Goal: Communication & Community: Answer question/provide support

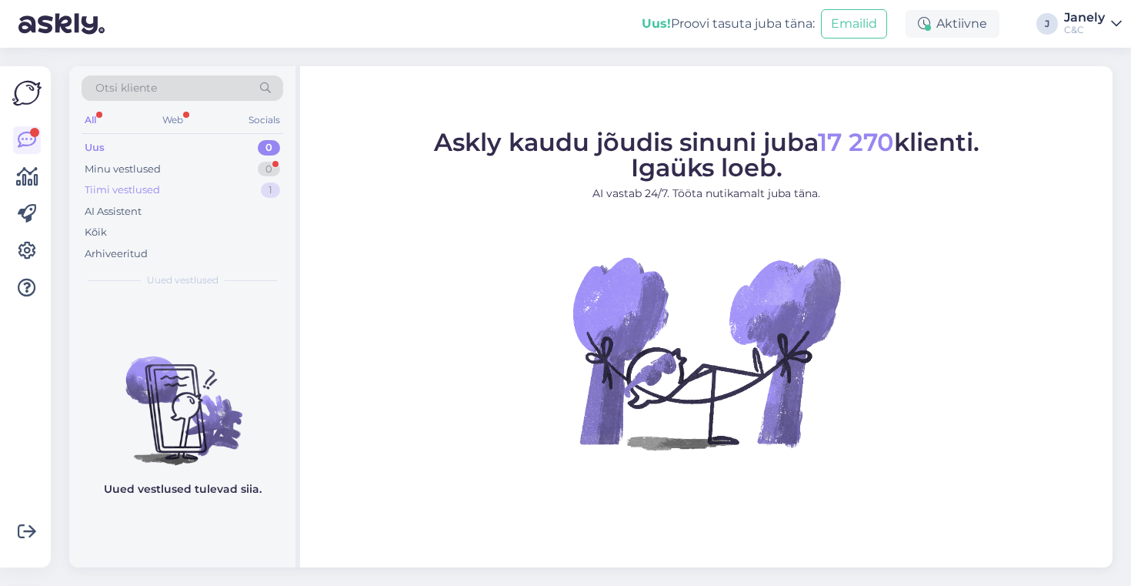
click at [204, 188] on div "Tiimi vestlused 1" at bounding box center [183, 190] width 202 height 22
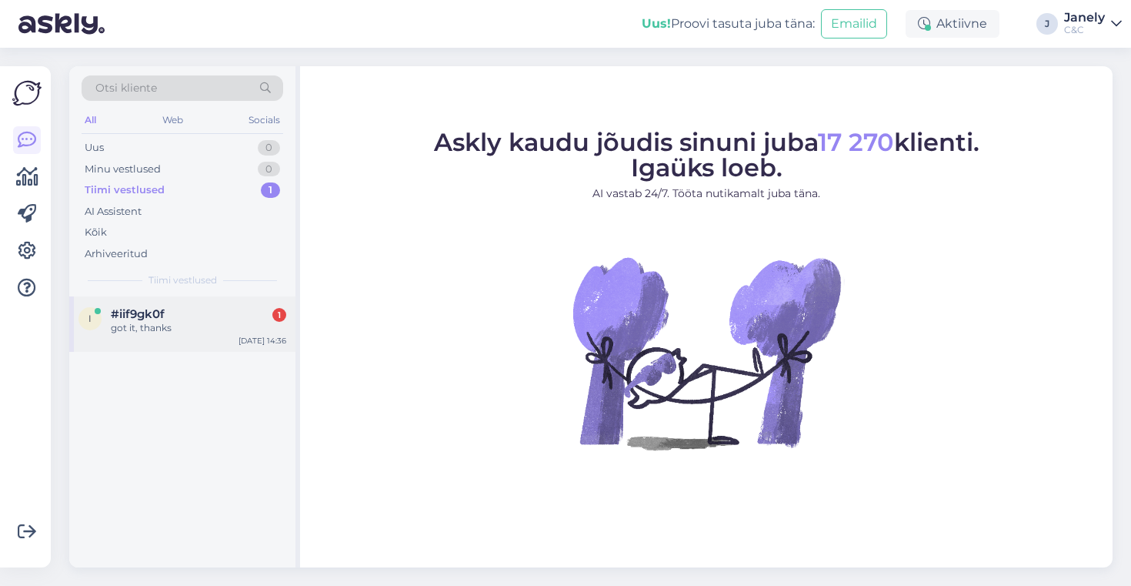
click at [202, 308] on div "#iif9gk0f 1" at bounding box center [198, 314] width 175 height 14
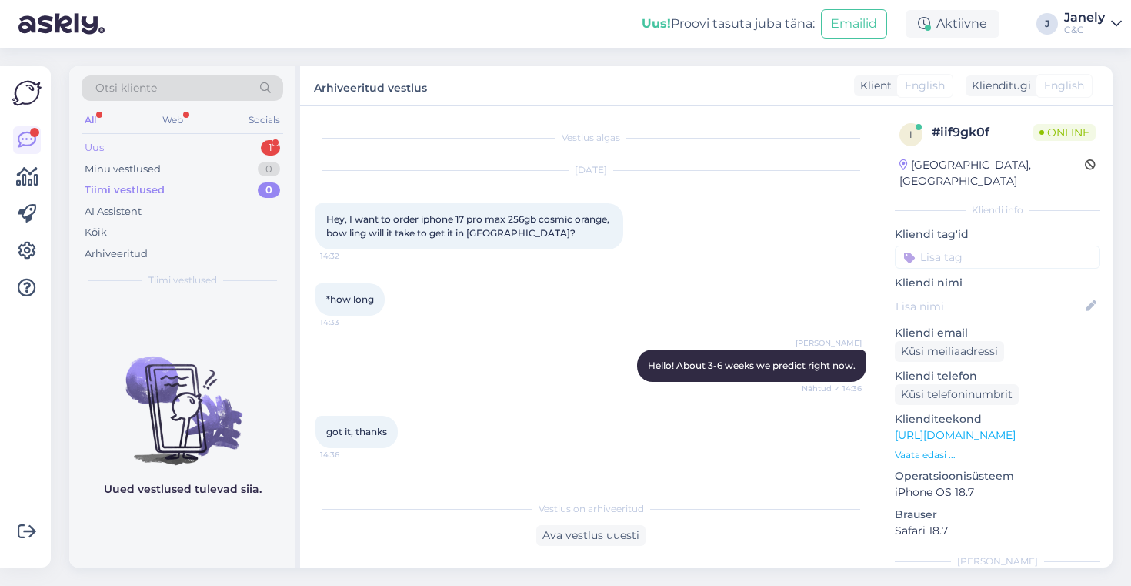
click at [212, 140] on div "Uus 1" at bounding box center [183, 148] width 202 height 22
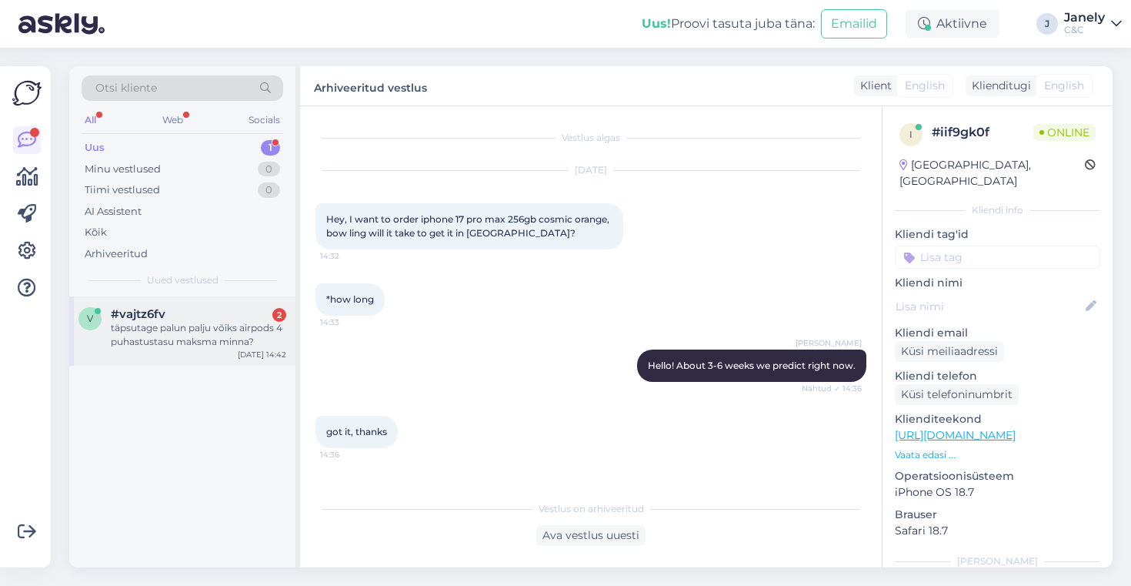
click at [242, 326] on div "täpsutage palun palju võiks airpods 4 puhastustasu maksma minna?" at bounding box center [198, 335] width 175 height 28
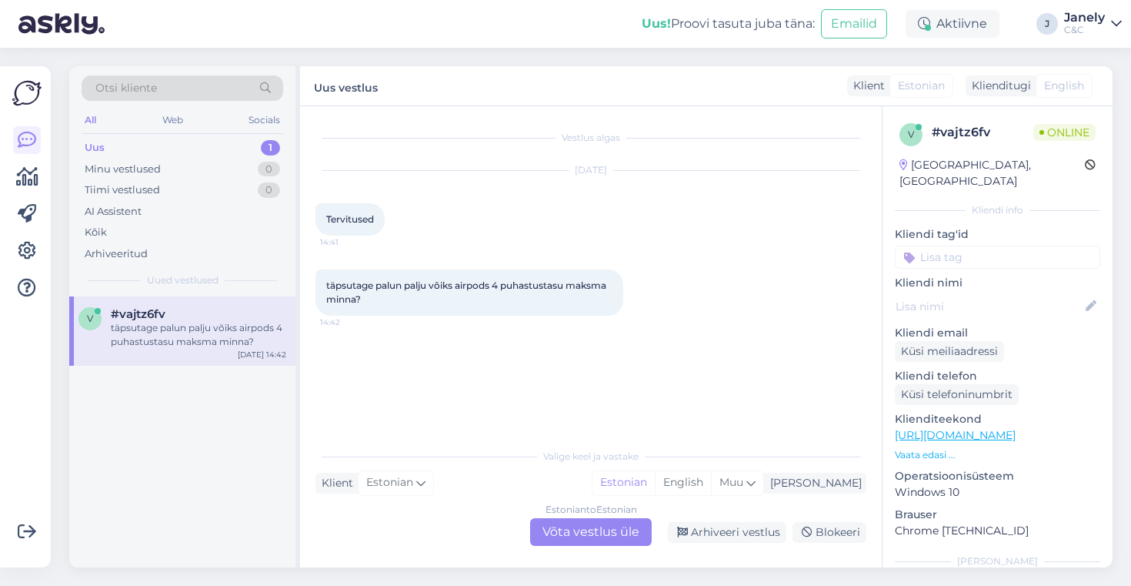
click at [596, 534] on div "Estonian to Estonian Võta vestlus üle" at bounding box center [591, 532] width 122 height 28
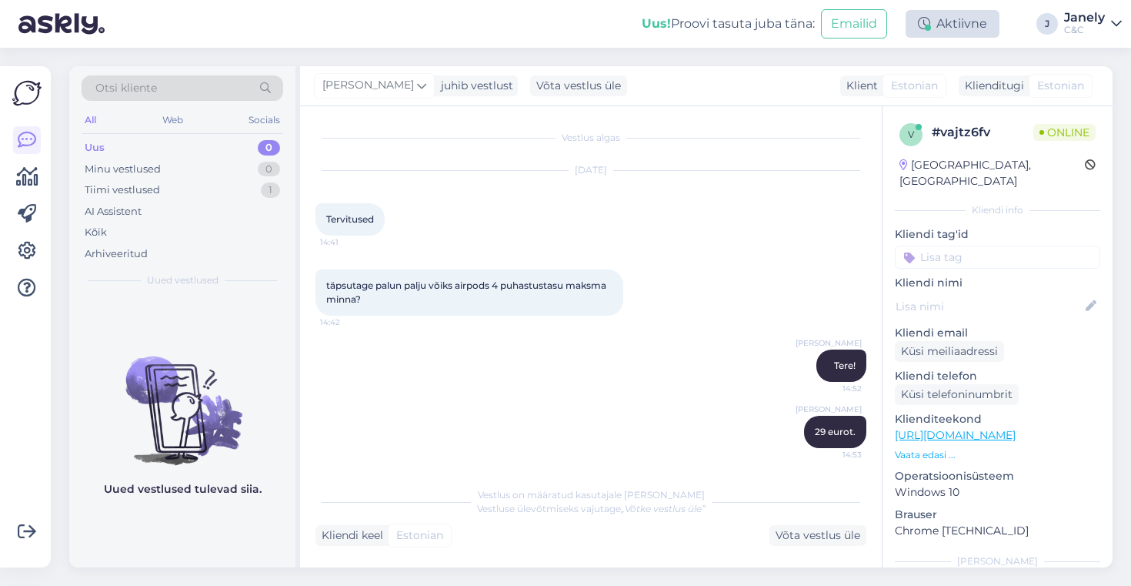
scroll to position [66, 0]
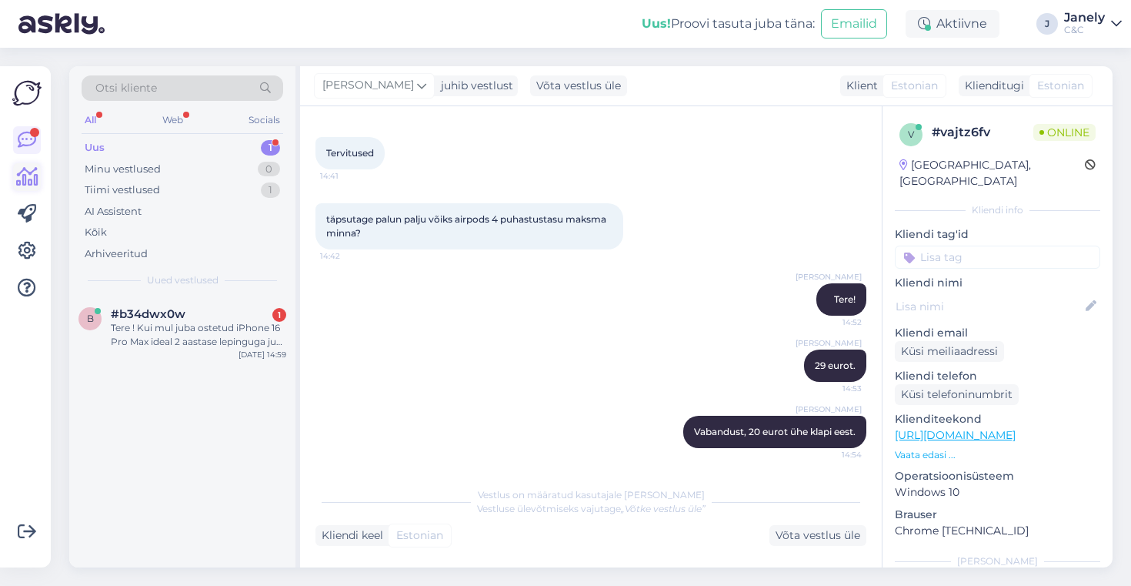
click at [24, 180] on icon at bounding box center [27, 177] width 22 height 18
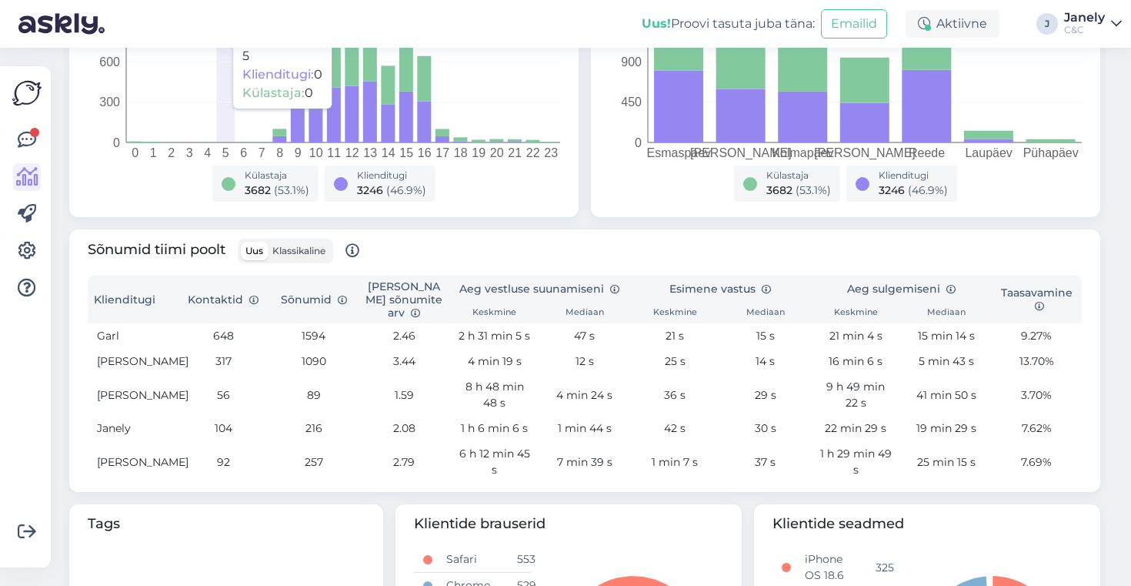
scroll to position [356, 0]
click at [12, 132] on div at bounding box center [26, 316] width 29 height 476
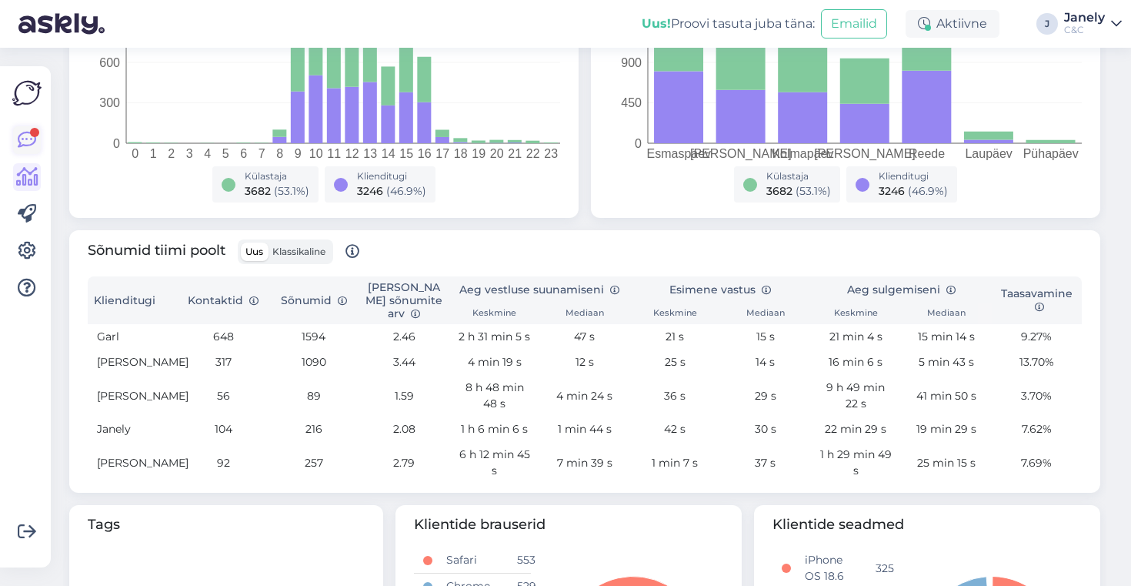
click at [22, 134] on icon at bounding box center [27, 140] width 18 height 18
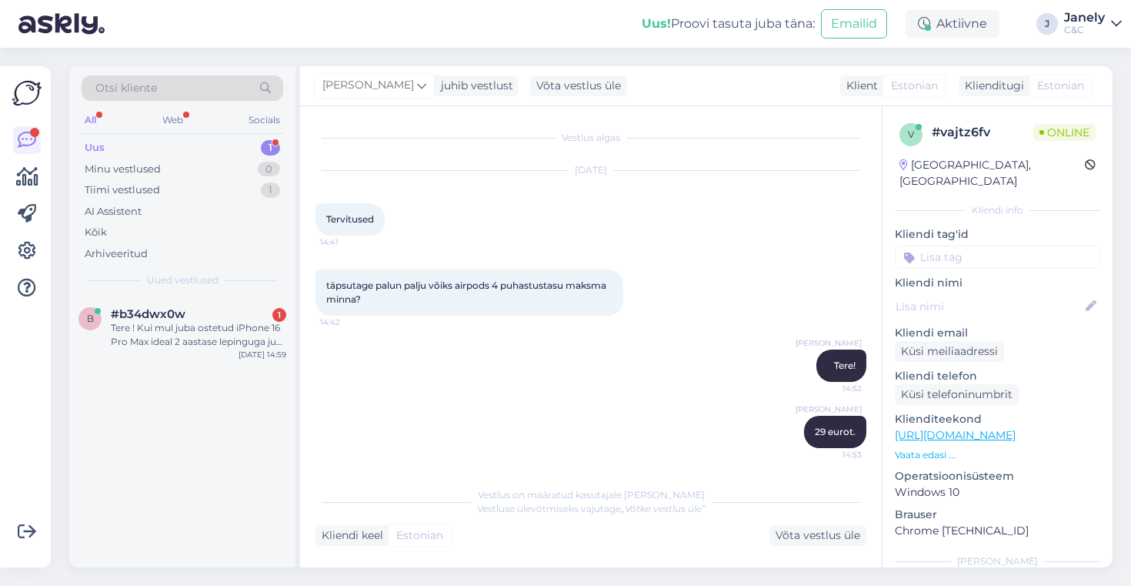
scroll to position [66, 0]
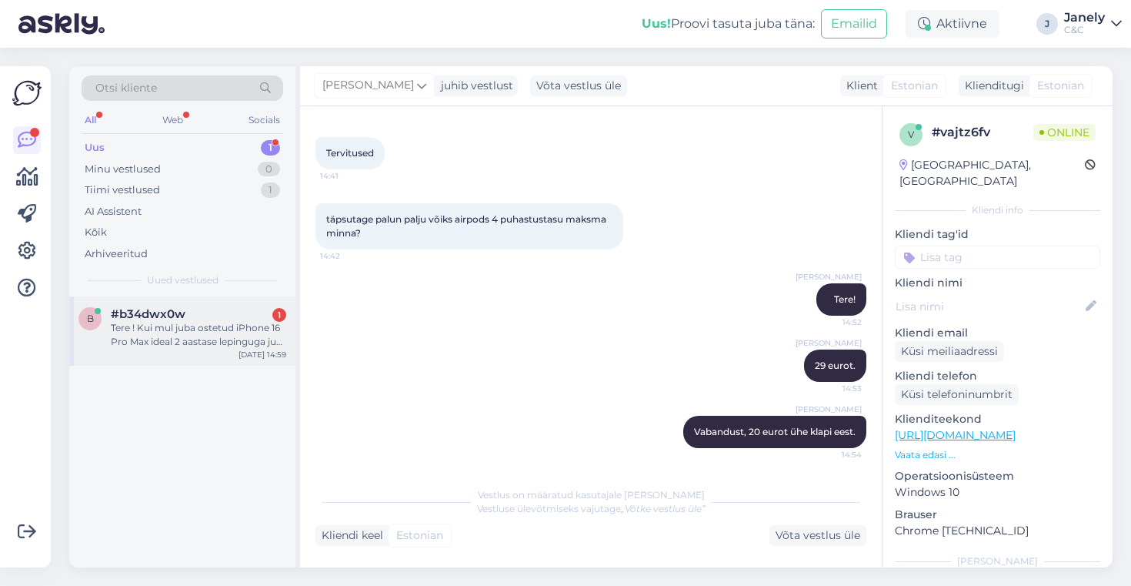
click at [216, 301] on div "b #b34dwx0w 1 Tere ! Kui mul juba ostetud iPhone 16 Pro Max ideal 2 aastase lep…" at bounding box center [182, 330] width 226 height 69
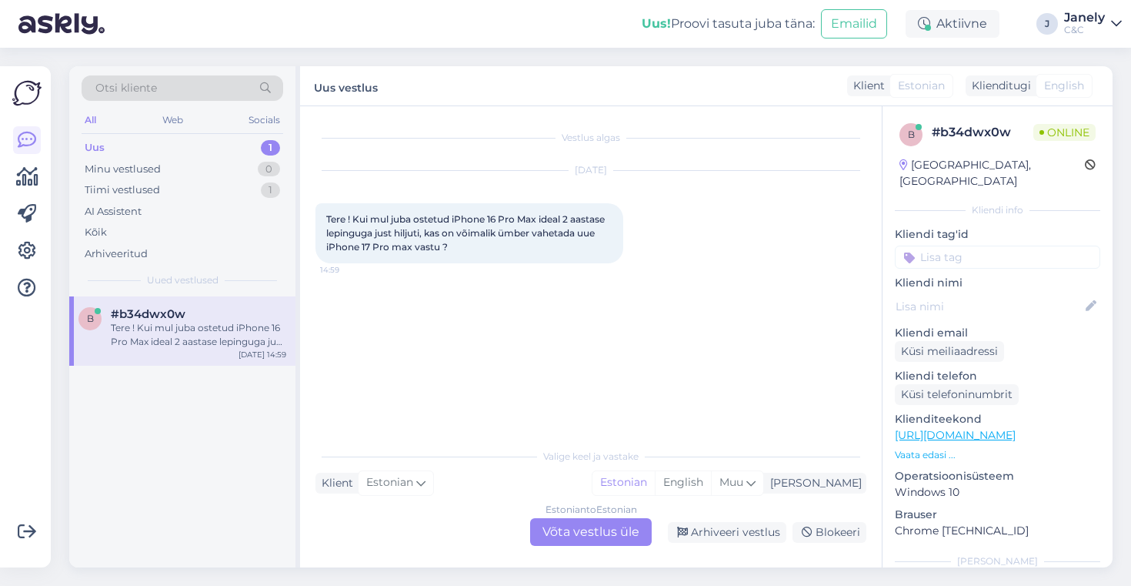
scroll to position [0, 0]
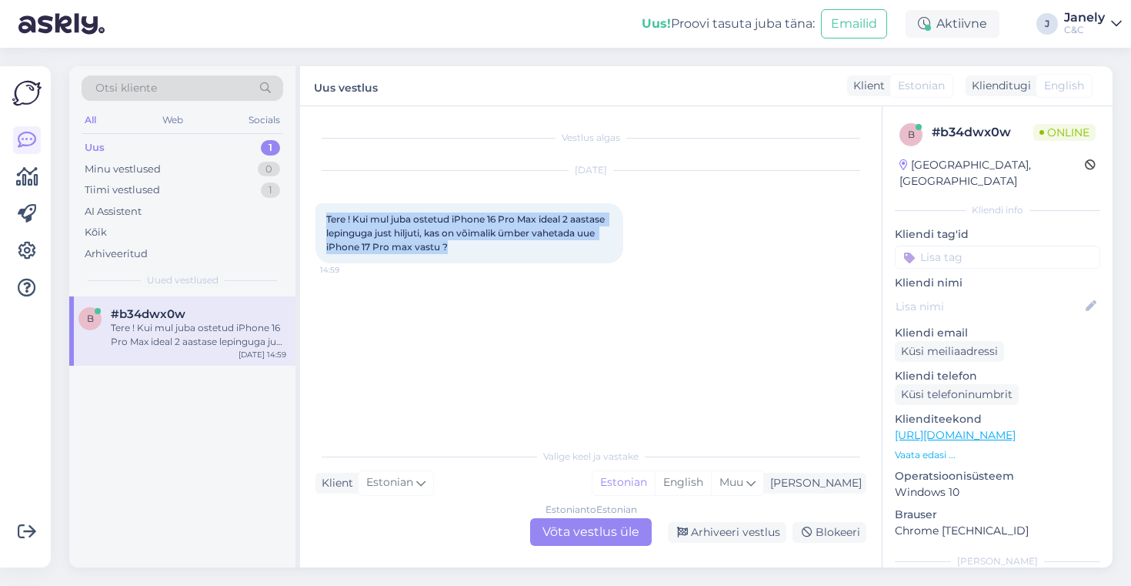
drag, startPoint x: 328, startPoint y: 216, endPoint x: 477, endPoint y: 253, distance: 153.8
click at [477, 253] on div "Tere ! Kui mul juba ostetud iPhone 16 Pro Max ideal 2 aastase lepinguga just hi…" at bounding box center [469, 233] width 308 height 60
copy span "Tere ! Kui mul juba ostetud iPhone 16 Pro Max ideal 2 aastase lepinguga just hi…"
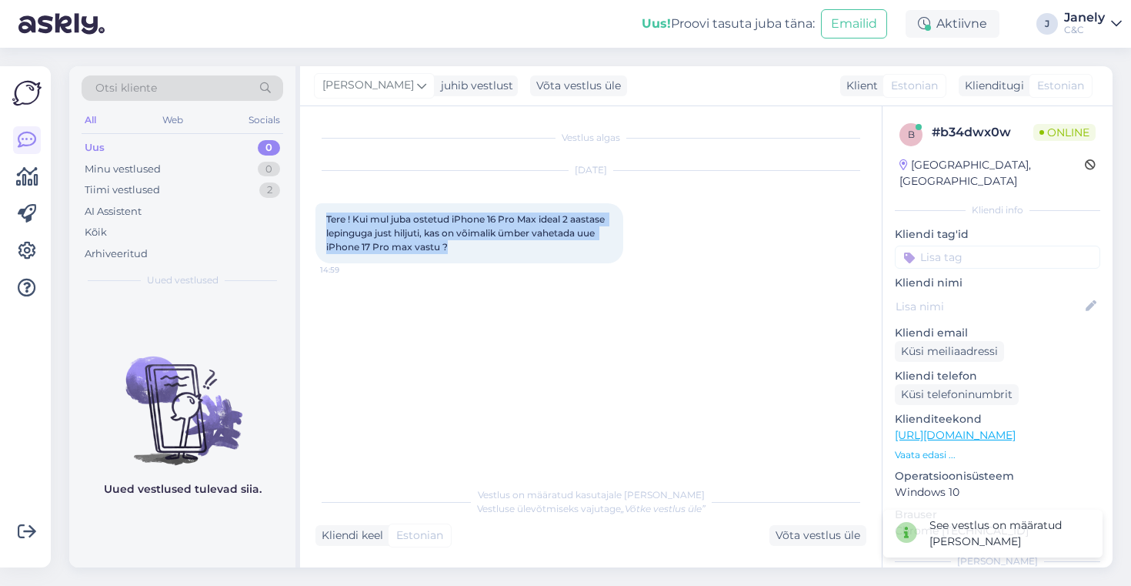
click at [75, 276] on div "Otsi kliente All Web Socials Uus 0 Minu vestlused 0 Tiimi vestlused 2 AI Assist…" at bounding box center [182, 181] width 226 height 230
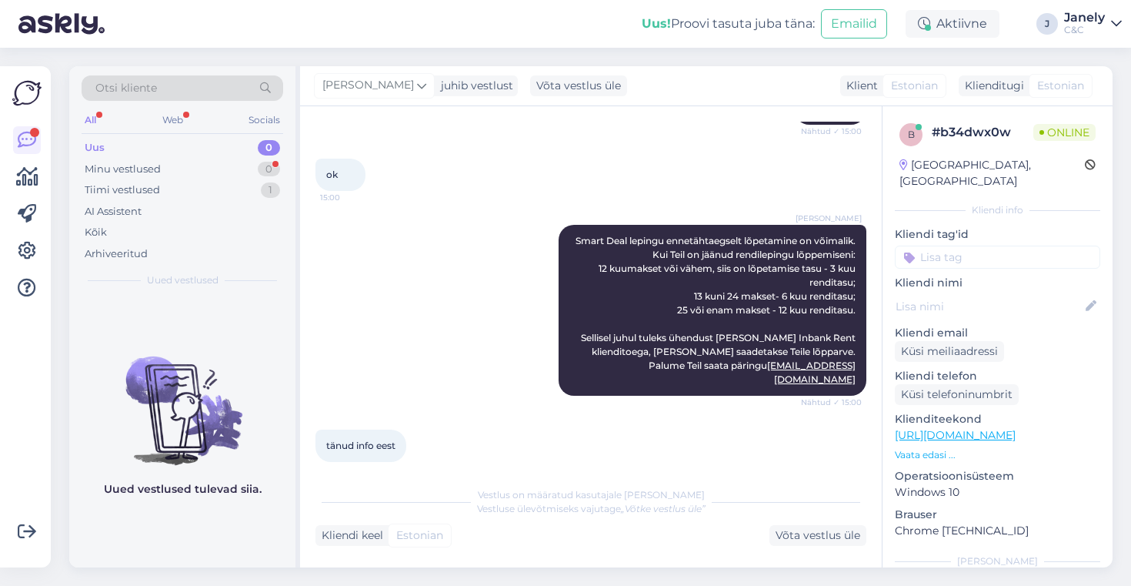
scroll to position [271, 0]
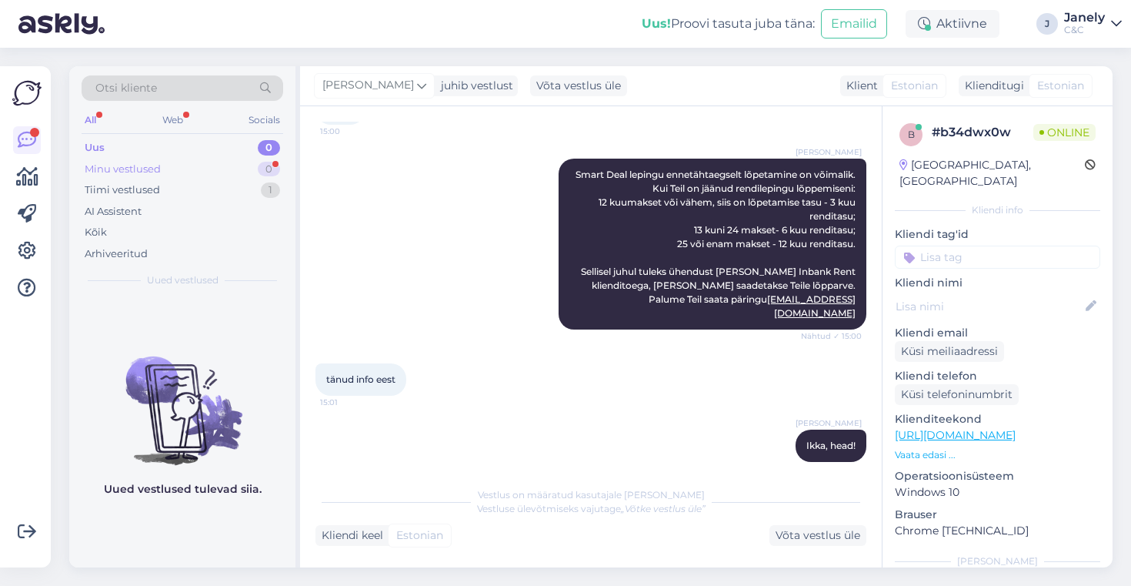
click at [232, 160] on div "Minu vestlused 0" at bounding box center [183, 170] width 202 height 22
click at [249, 146] on div "Uus 1" at bounding box center [183, 148] width 202 height 22
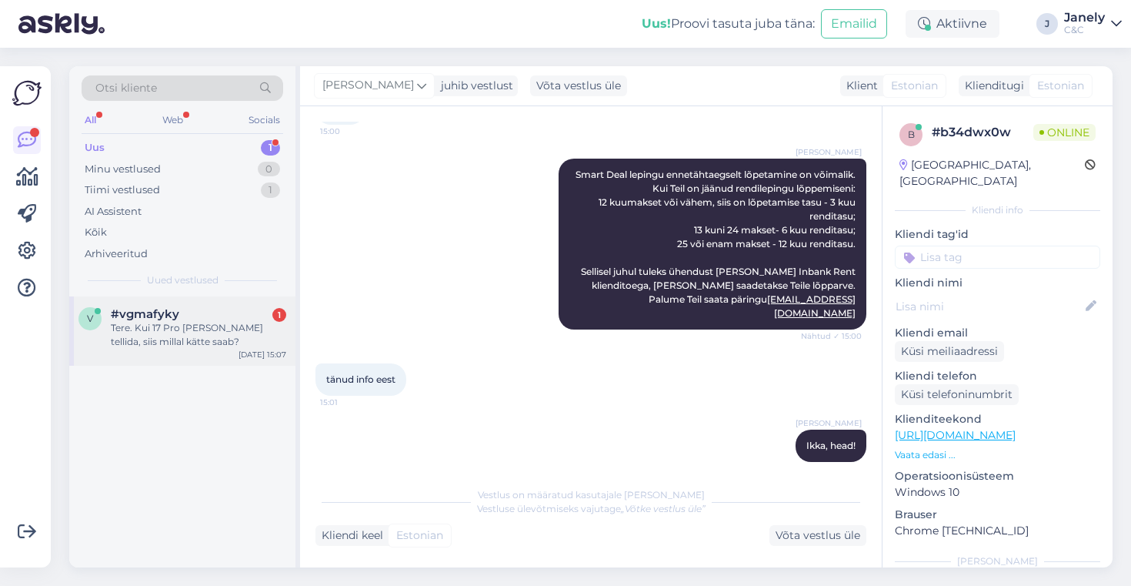
click at [222, 323] on div "Tere. Kui 17 Pro [PERSON_NAME] tellida, siis millal kätte saab?" at bounding box center [198, 335] width 175 height 28
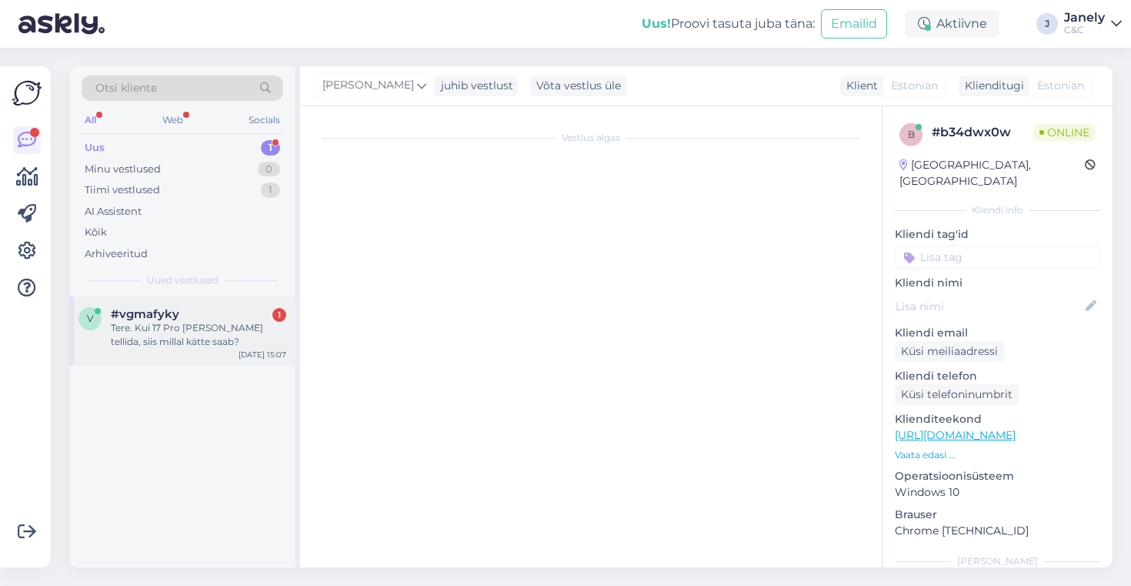
scroll to position [0, 0]
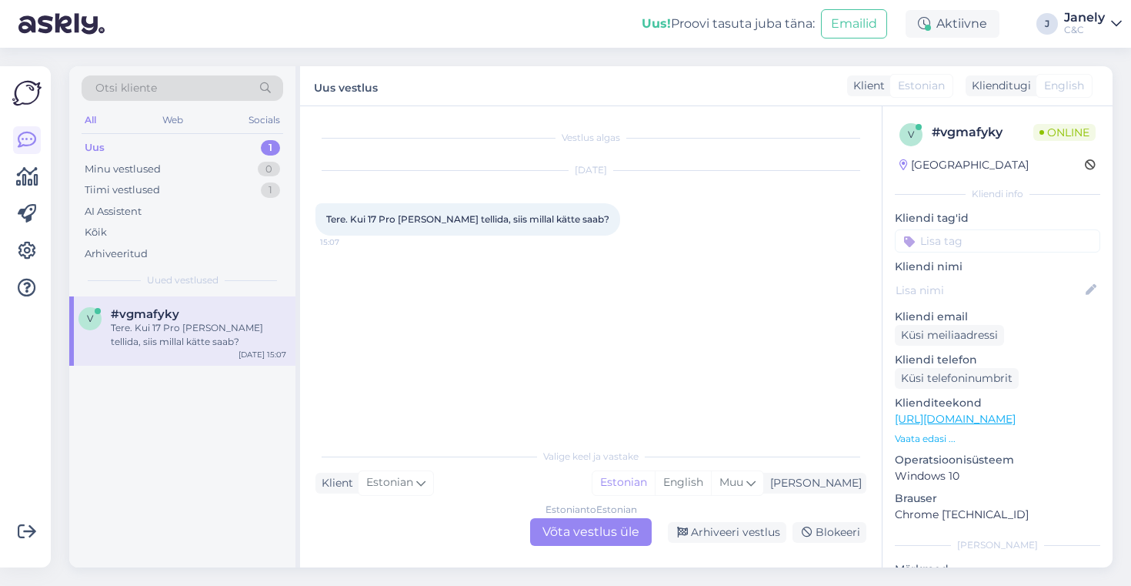
click at [558, 521] on div "Estonian to Estonian Võta vestlus üle" at bounding box center [591, 532] width 122 height 28
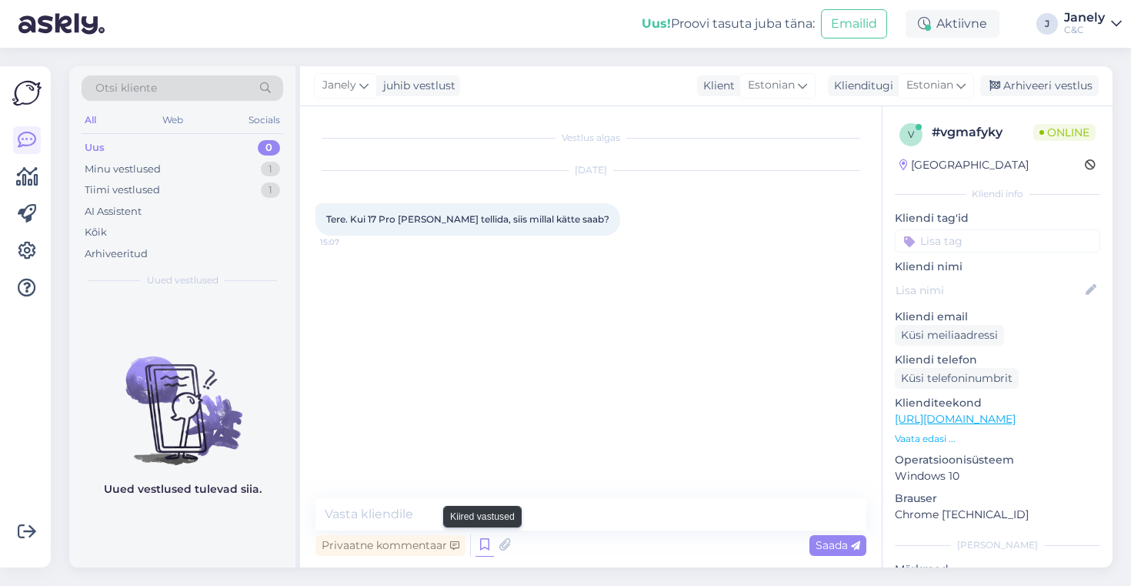
click at [481, 550] on icon at bounding box center [485, 544] width 18 height 23
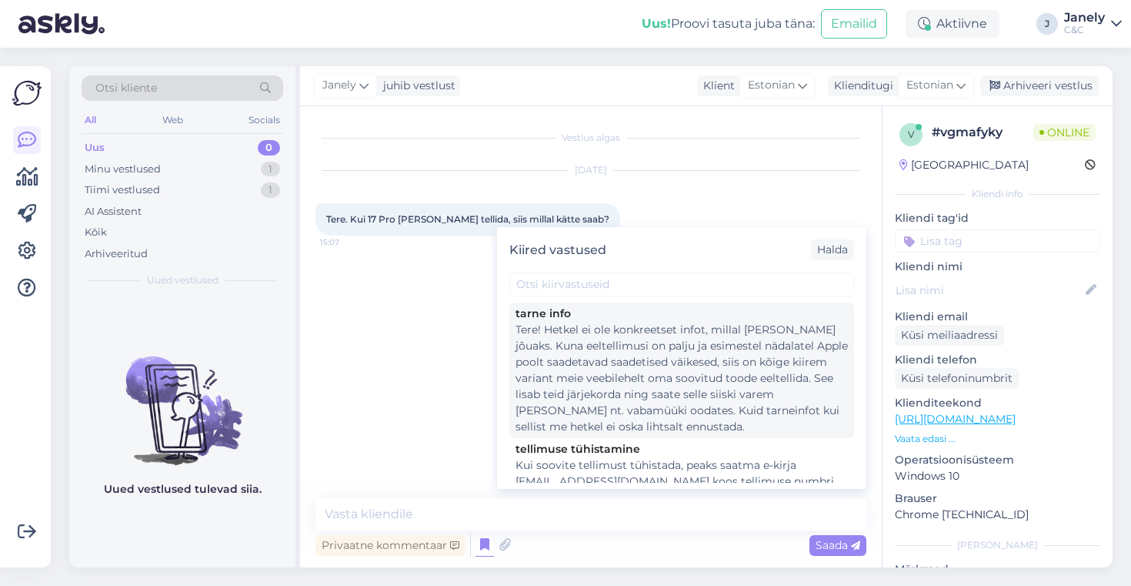
click at [642, 414] on div "Tere! Hetkel ei ole konkreetset infot, millal [PERSON_NAME] jõuaks. Kuna eeltel…" at bounding box center [682, 378] width 332 height 113
type textarea "Tere! Hetkel ei ole konkreetset infot, millal [PERSON_NAME] jõuaks. Kuna eeltel…"
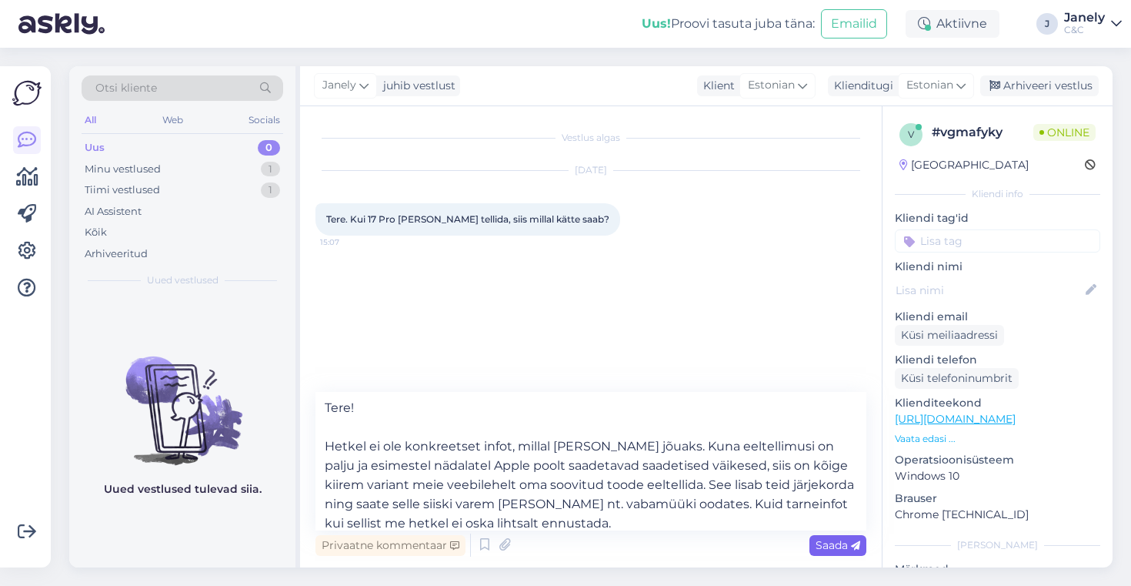
click at [825, 543] on span "Saada" at bounding box center [838, 545] width 45 height 14
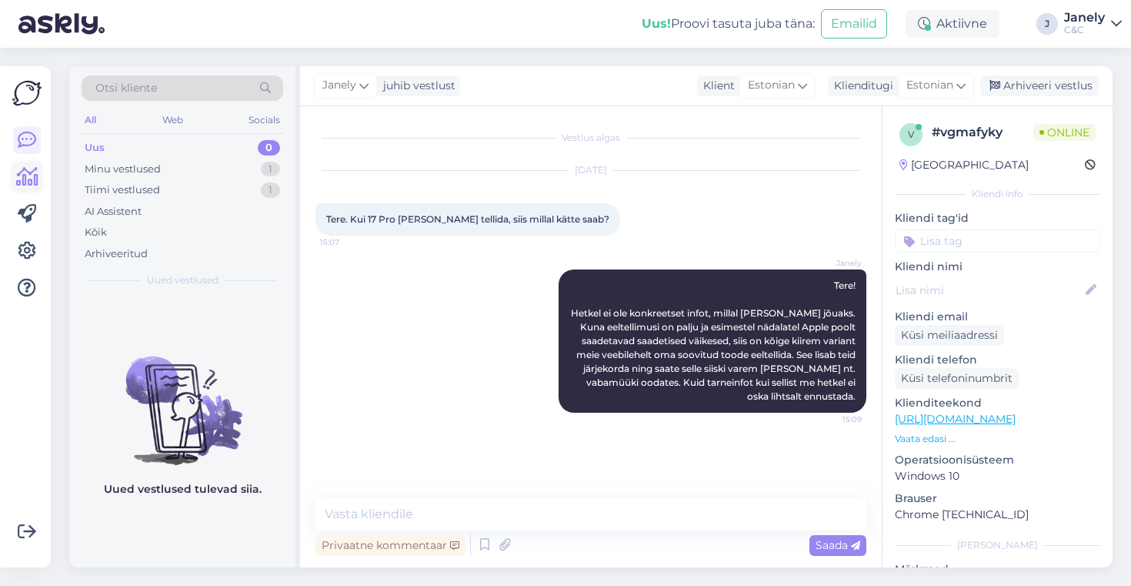
click at [31, 185] on icon at bounding box center [27, 177] width 22 height 18
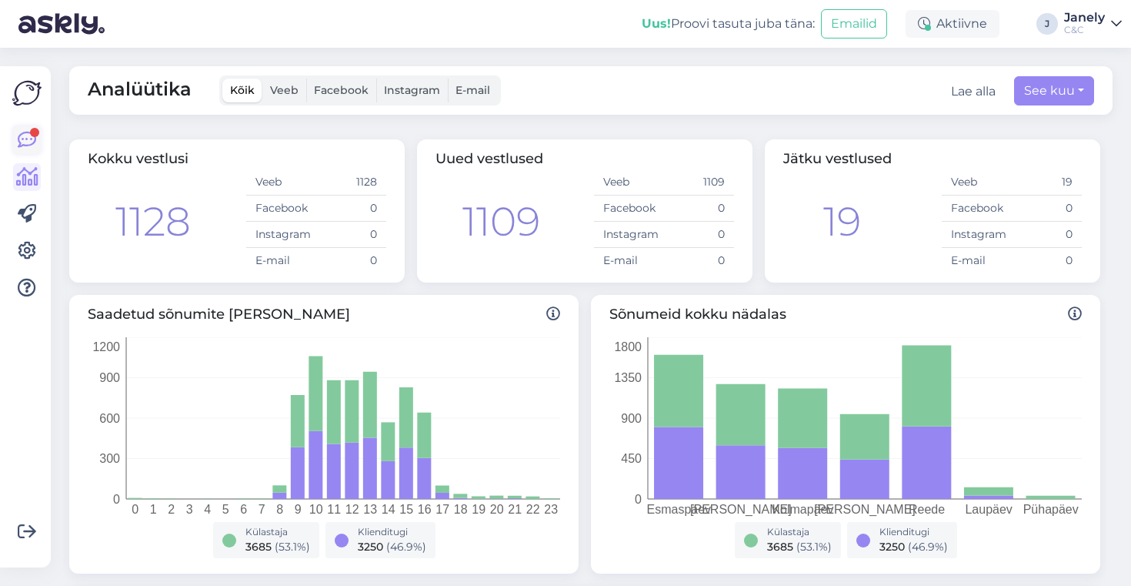
click at [21, 144] on icon at bounding box center [27, 140] width 18 height 18
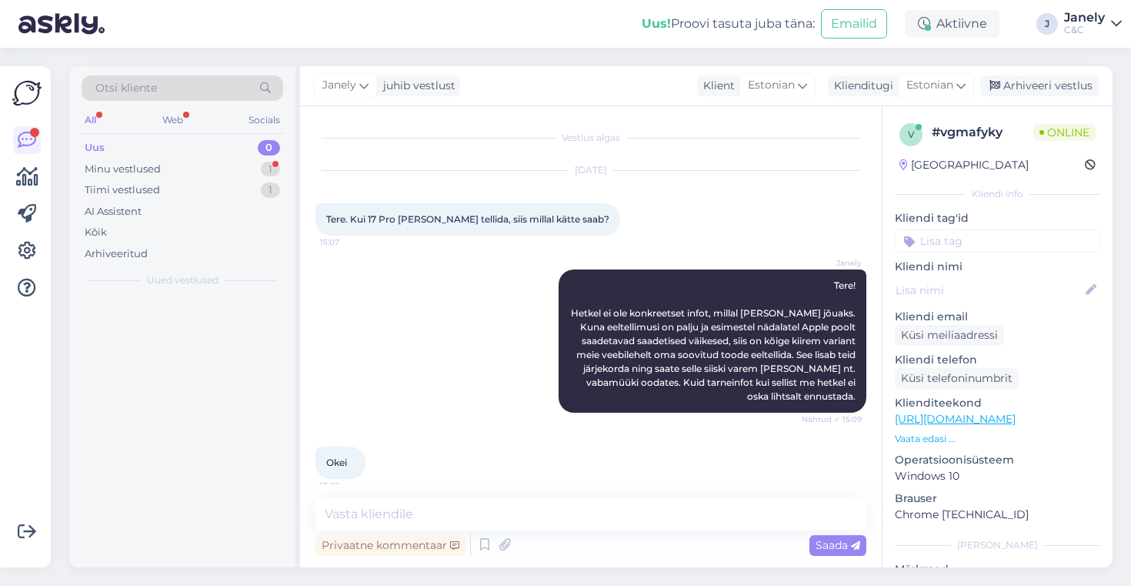
scroll to position [12, 0]
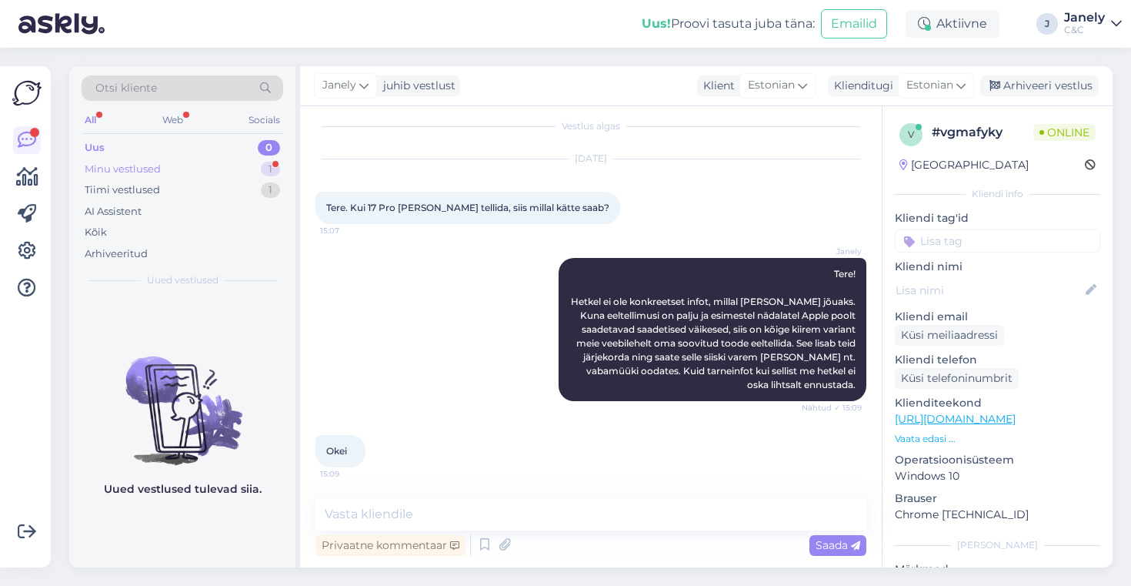
click at [203, 165] on div "Minu vestlused 1" at bounding box center [183, 170] width 202 height 22
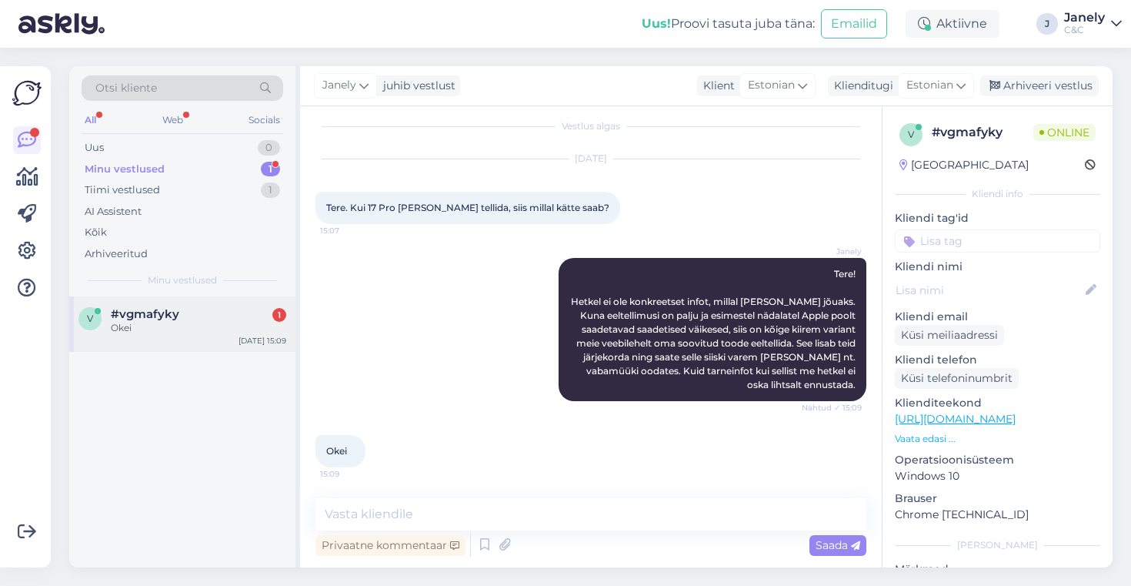
click at [247, 315] on div "#vgmafyky 1" at bounding box center [198, 314] width 175 height 14
click at [243, 434] on div "v #vgmafyky Okei [DATE] 15:09" at bounding box center [182, 431] width 226 height 271
click at [224, 192] on div "Tiimi vestlused 1" at bounding box center [183, 190] width 202 height 22
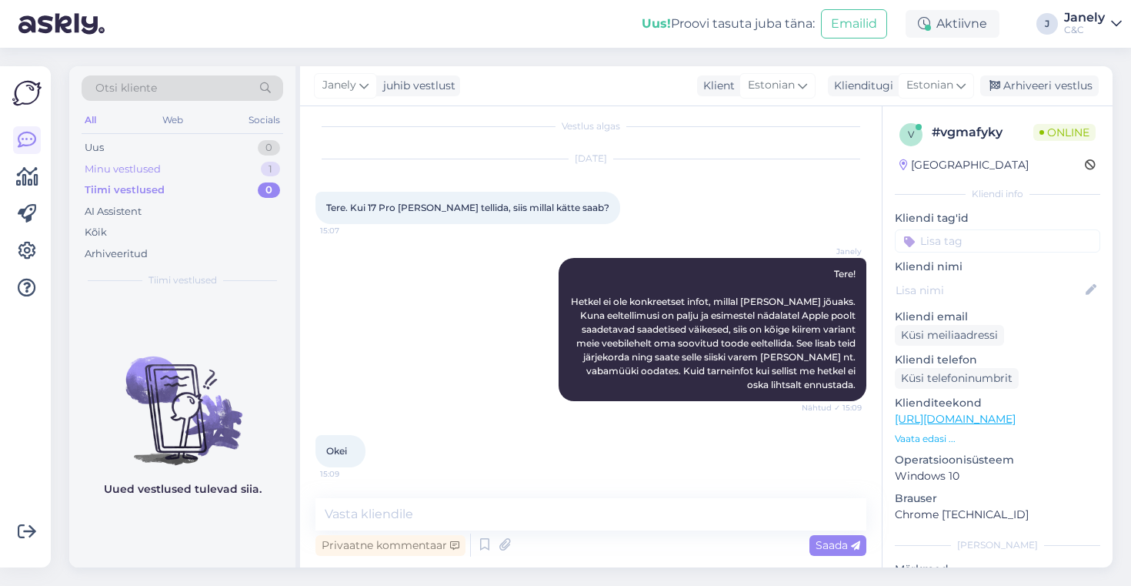
click at [192, 162] on div "Minu vestlused 1" at bounding box center [183, 170] width 202 height 22
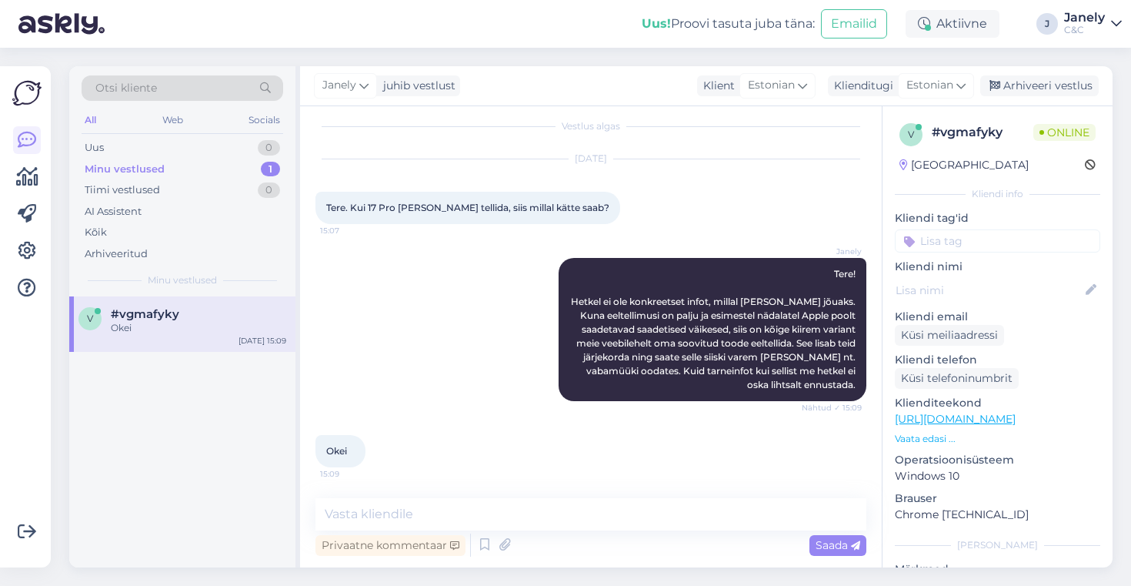
click at [216, 309] on div "#vgmafyky" at bounding box center [198, 314] width 175 height 14
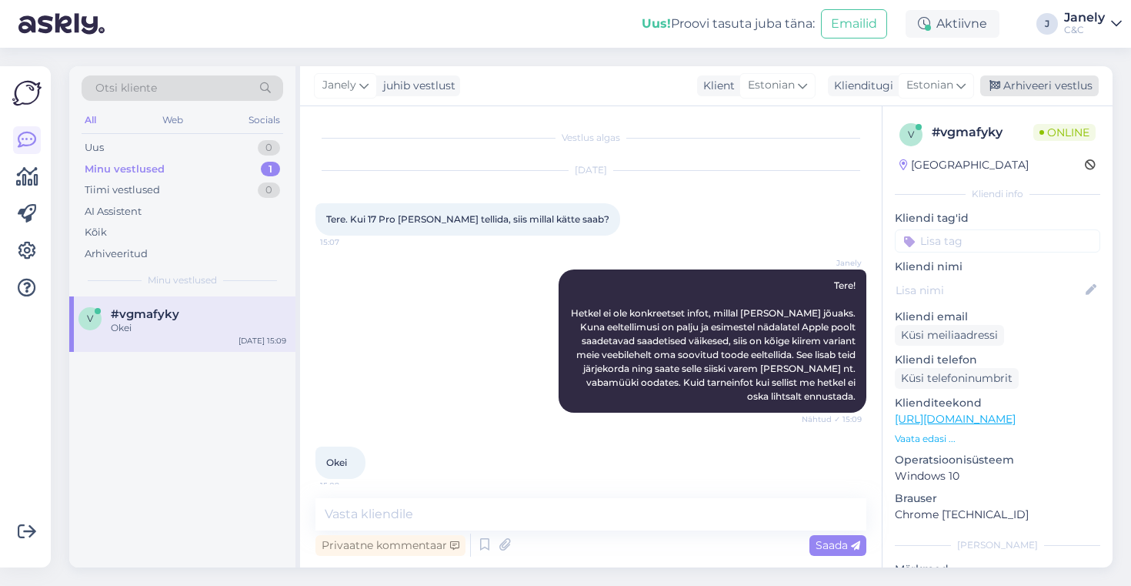
click at [1006, 82] on div "Arhiveeri vestlus" at bounding box center [1039, 85] width 119 height 21
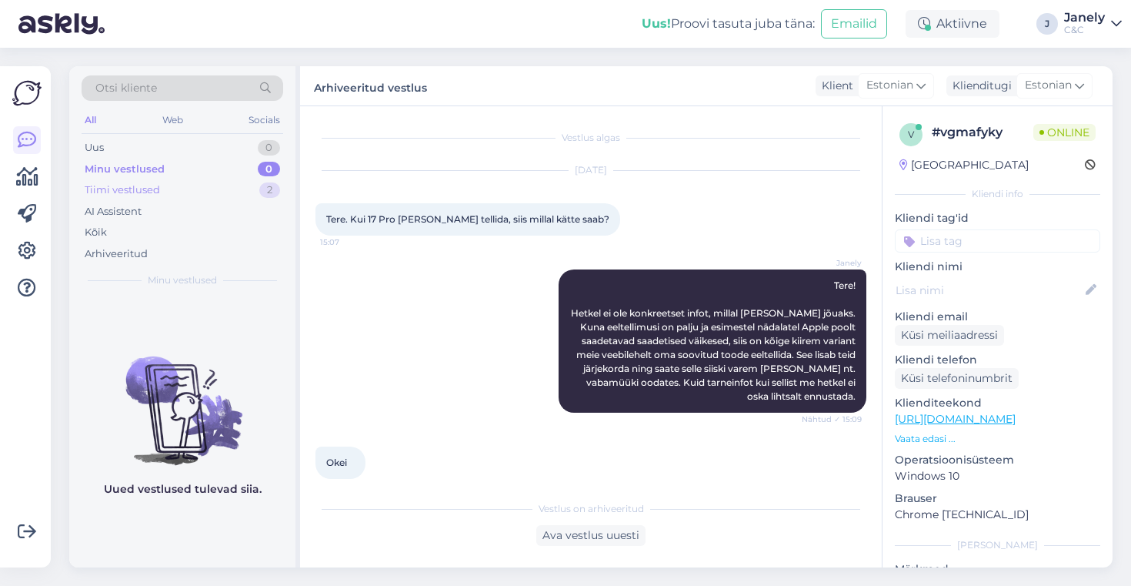
click at [226, 199] on div "Tiimi vestlused 2" at bounding box center [183, 190] width 202 height 22
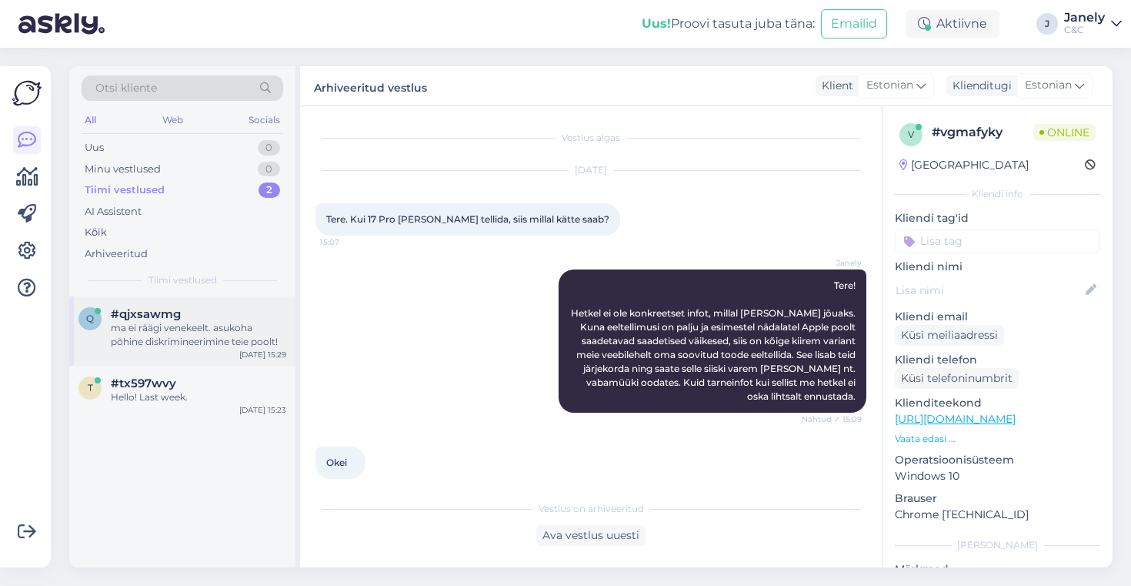
click at [232, 339] on div "ma ei räägi venekeelt. asukoha põhine diskrimineerimine teie poolt!" at bounding box center [198, 335] width 175 height 28
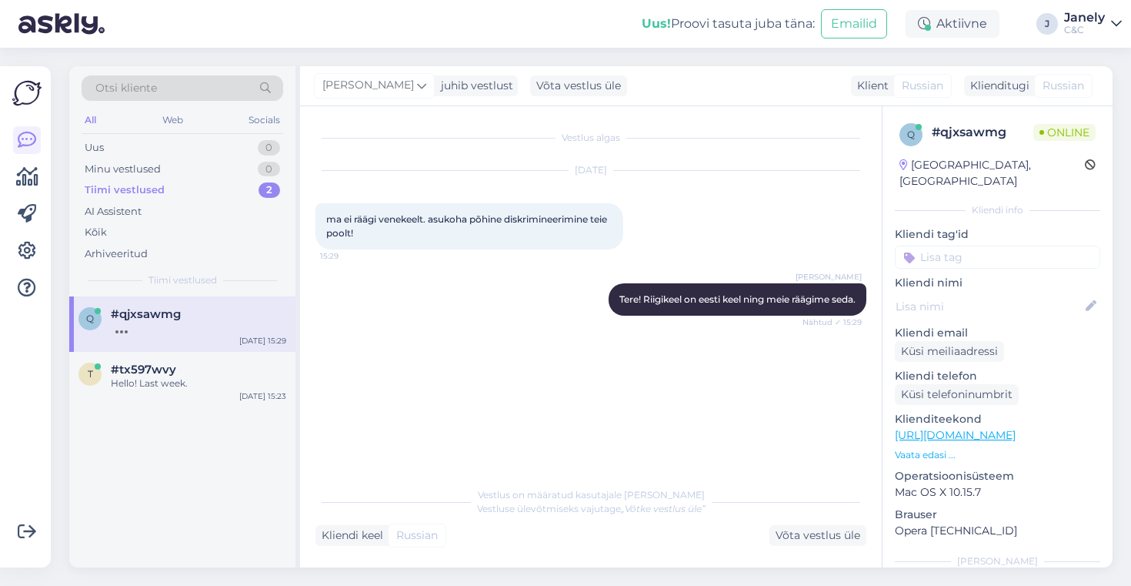
click at [125, 466] on div "q #qjxsawmg [DATE] 15:29 t #tx597wvy Hello! Last week. [DATE] 15:23" at bounding box center [182, 431] width 226 height 271
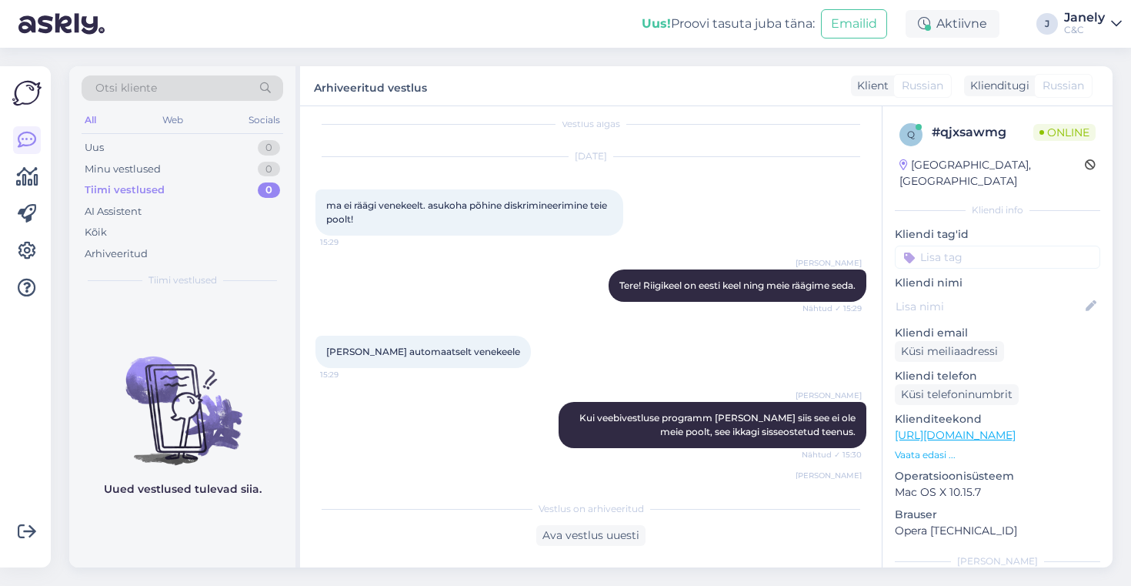
scroll to position [66, 0]
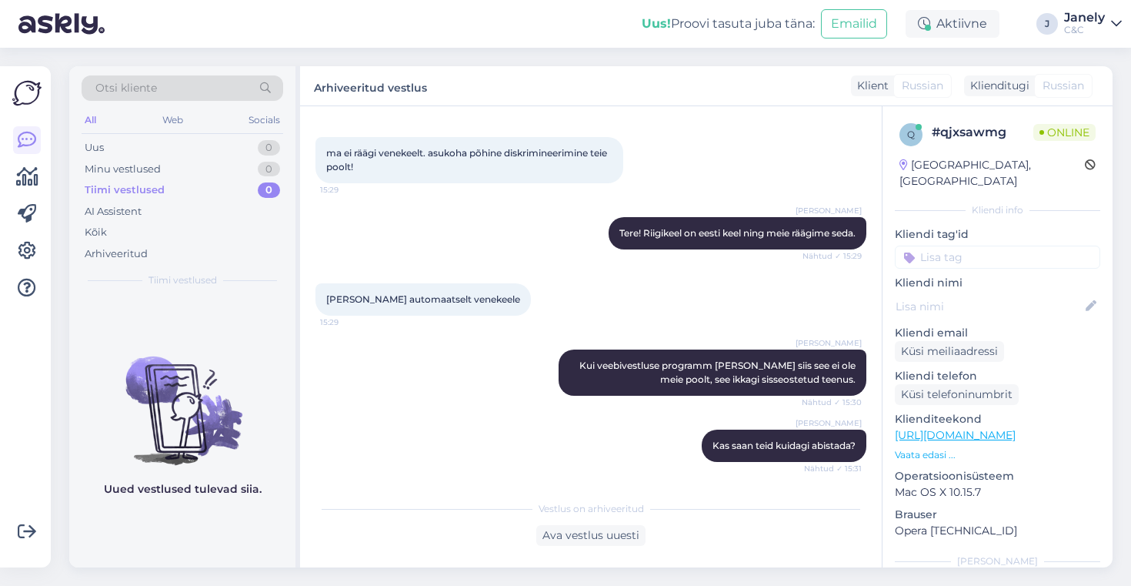
click at [537, 52] on div "Otsi kliente All Web Socials Uus 0 Minu vestlused 0 Tiimi vestlused 0 AI Assist…" at bounding box center [595, 317] width 1071 height 538
click at [207, 139] on div "Uus 1" at bounding box center [183, 148] width 202 height 22
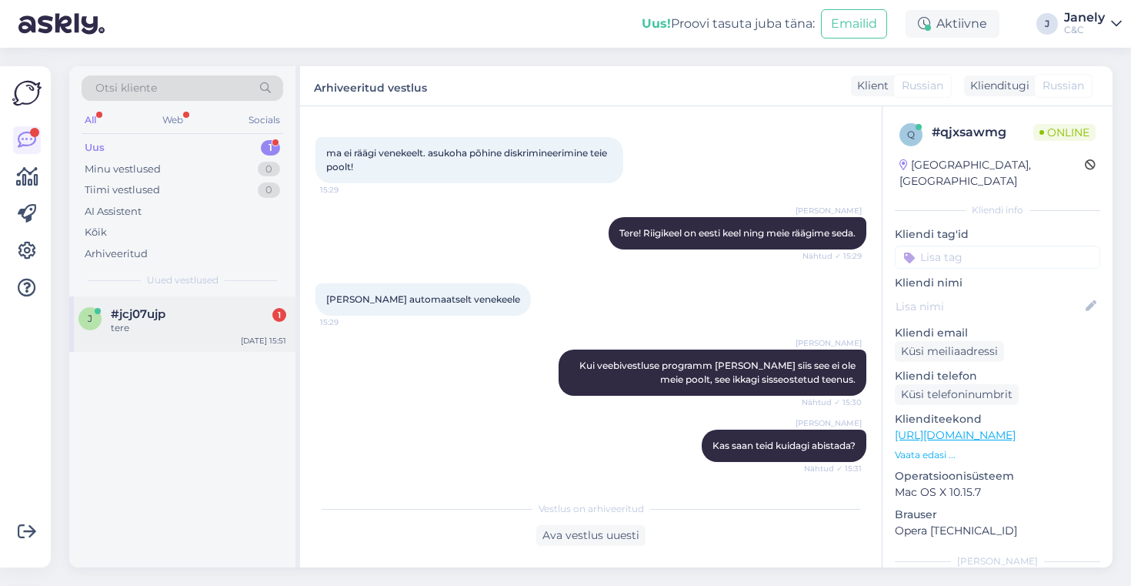
click at [223, 321] on div "tere" at bounding box center [198, 328] width 175 height 14
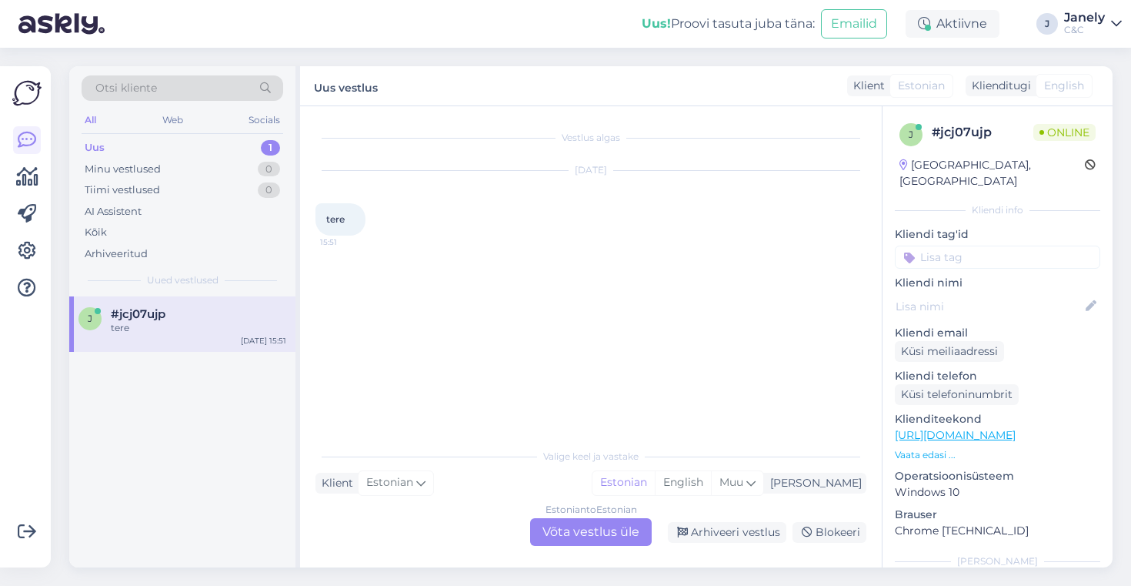
click at [586, 530] on div "Estonian to Estonian Võta vestlus üle" at bounding box center [591, 532] width 122 height 28
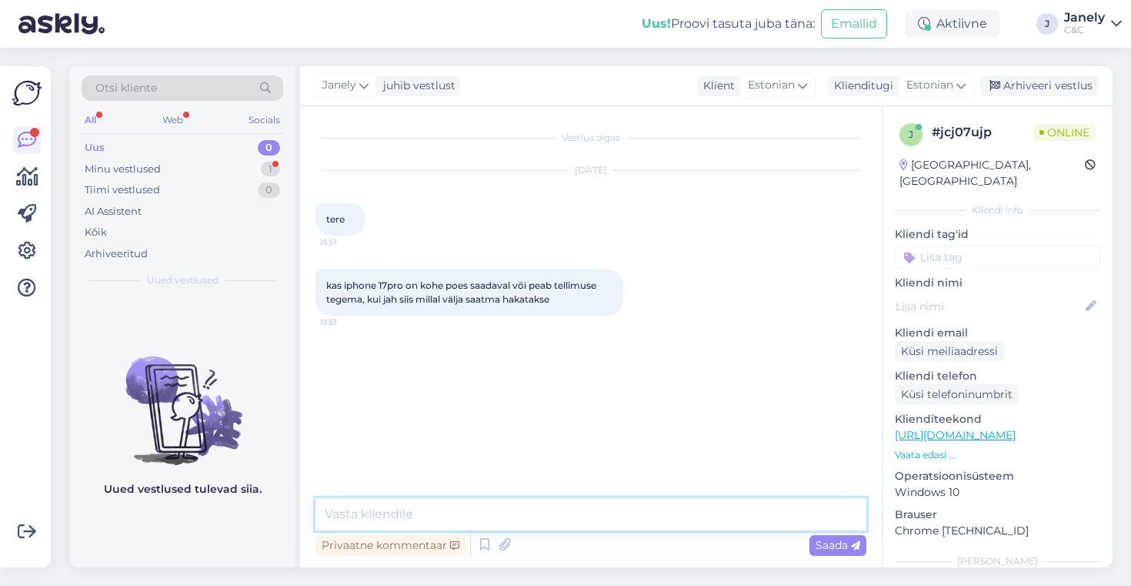
click at [477, 512] on textarea at bounding box center [590, 514] width 551 height 32
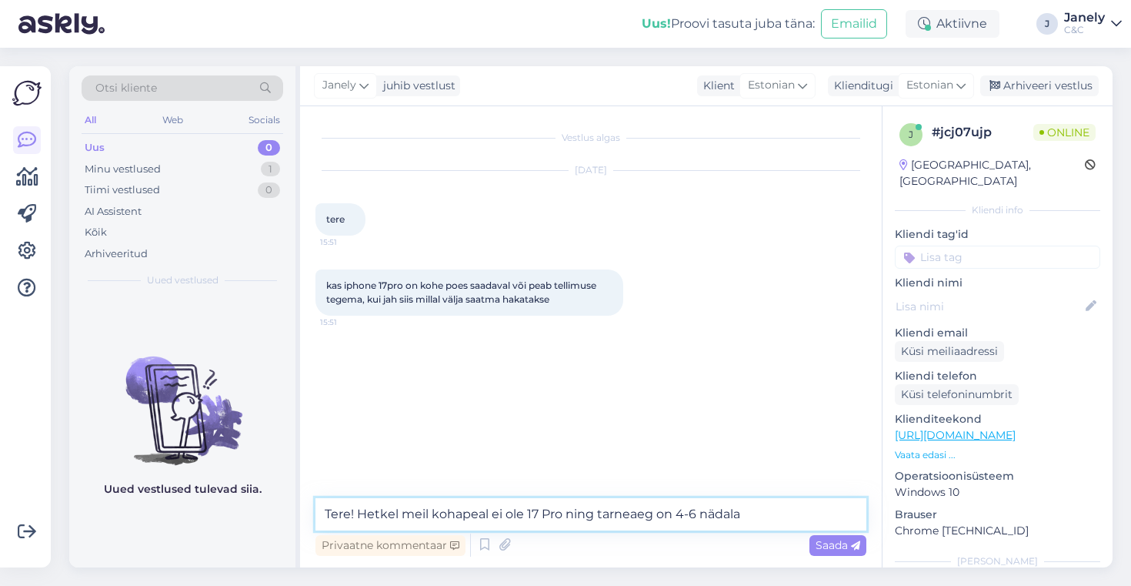
type textarea "Tere! Hetkel meil kohapeal ei ole 17 Pro ning tarneaeg on 4-6 nädalat"
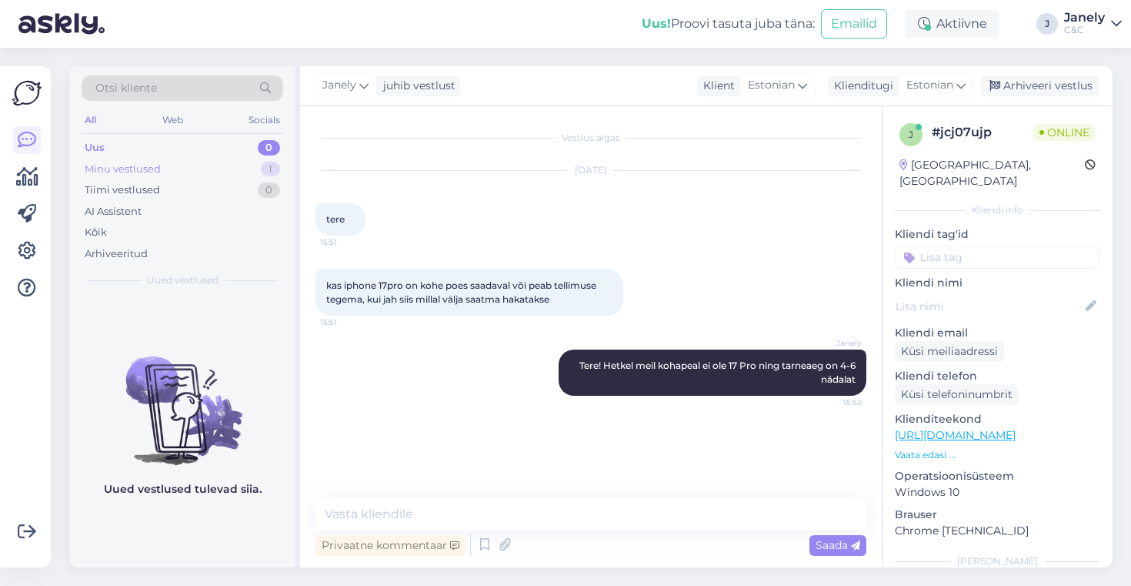
click at [205, 172] on div "Minu vestlused 1" at bounding box center [183, 170] width 202 height 22
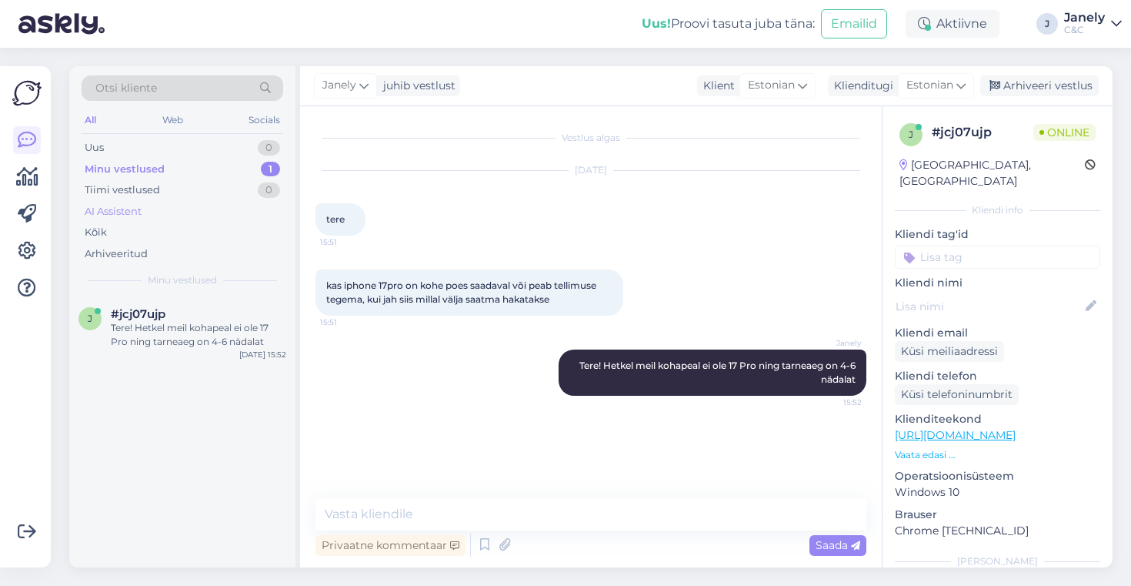
click at [185, 201] on div "AI Assistent" at bounding box center [183, 212] width 202 height 22
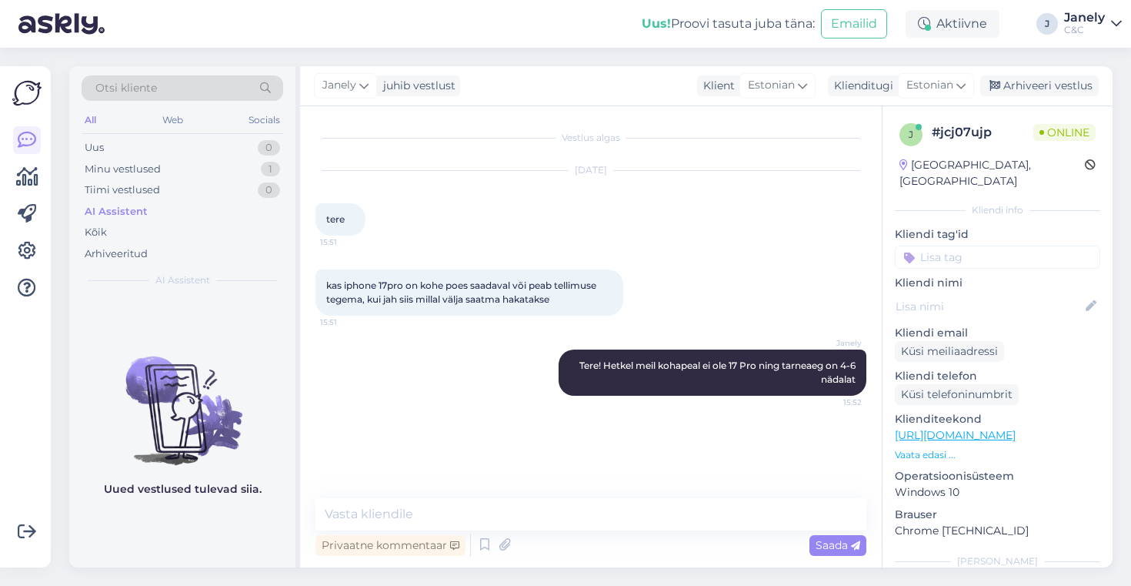
click at [165, 365] on img at bounding box center [182, 398] width 226 height 139
click at [216, 382] on img at bounding box center [182, 398] width 226 height 139
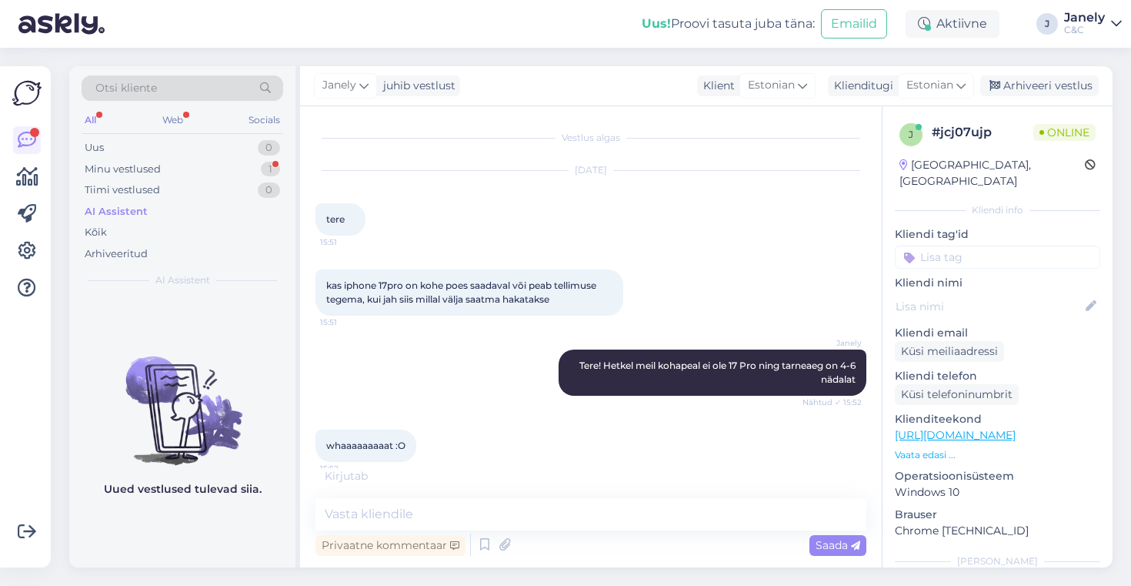
scroll to position [11, 0]
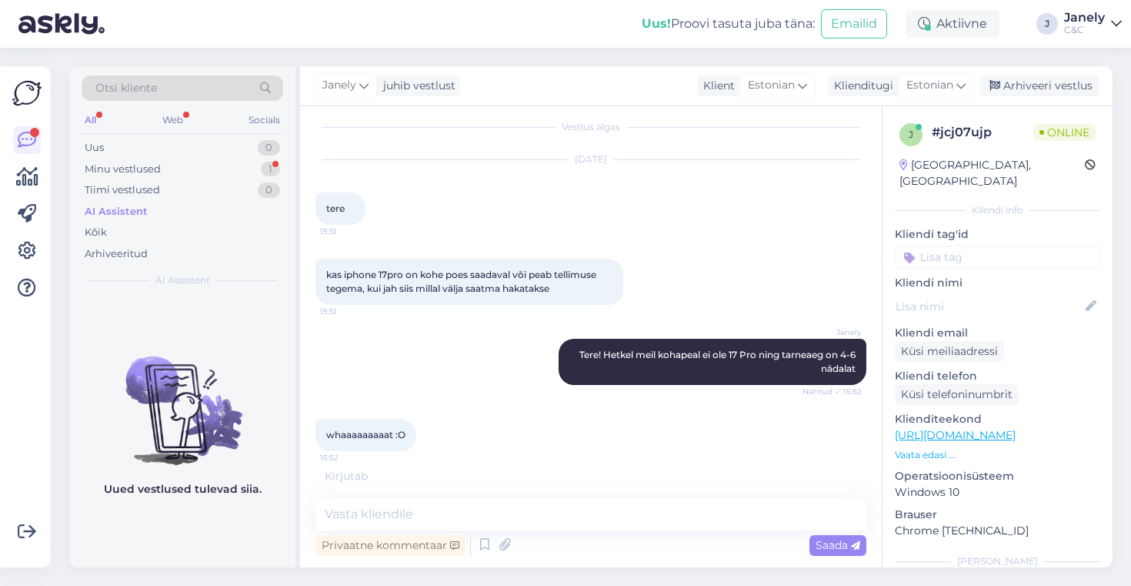
click at [178, 376] on img at bounding box center [182, 398] width 226 height 139
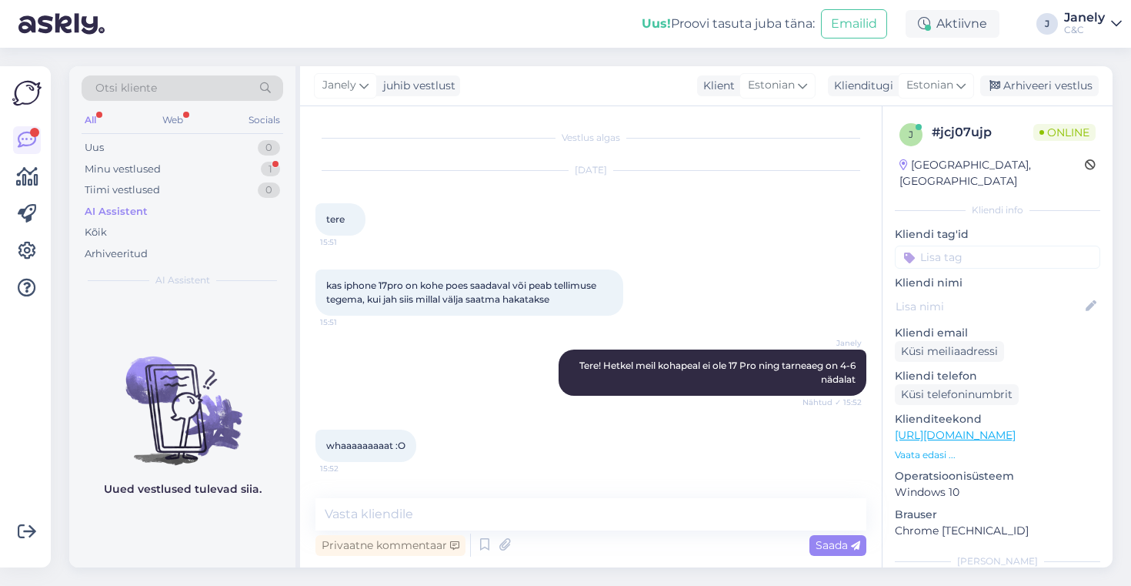
scroll to position [75, 0]
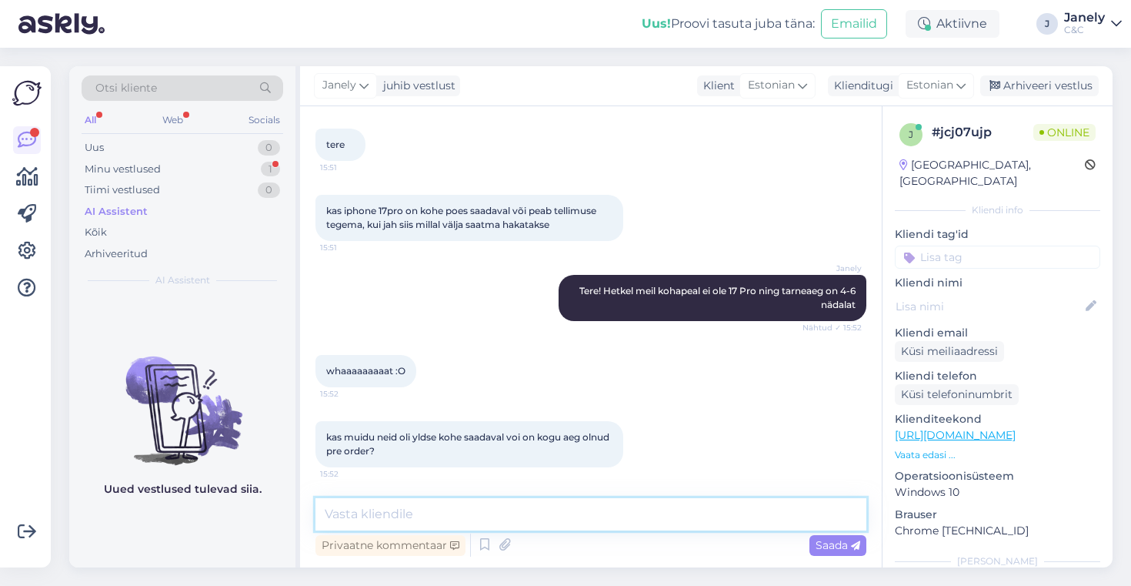
click at [379, 508] on textarea at bounding box center [590, 514] width 551 height 32
type textarea "k"
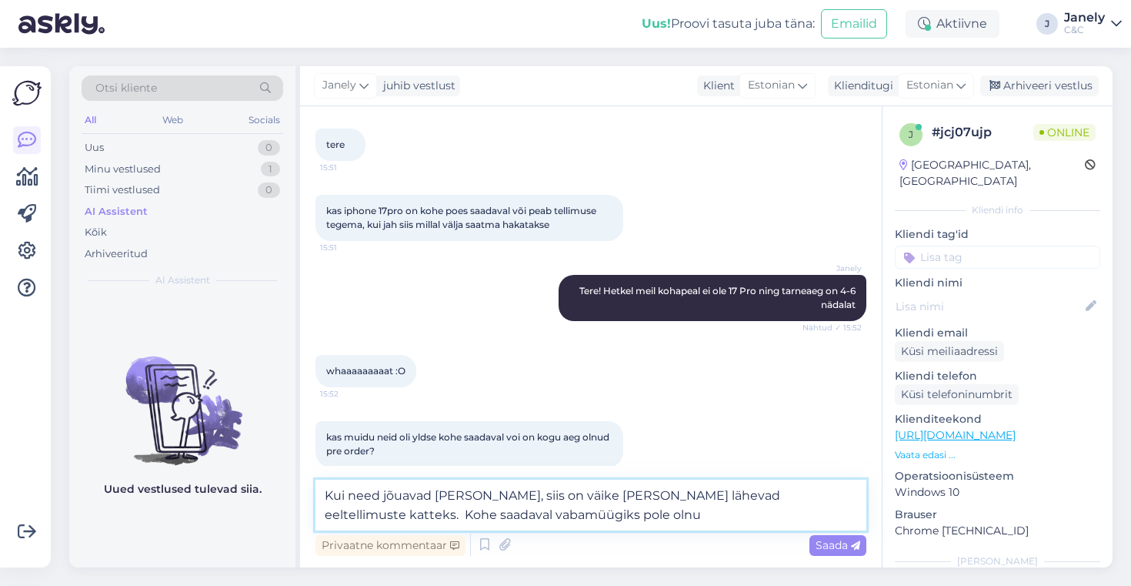
type textarea "Kui need jõuavad [PERSON_NAME], siis on väike [PERSON_NAME] lähevad eeltellimus…"
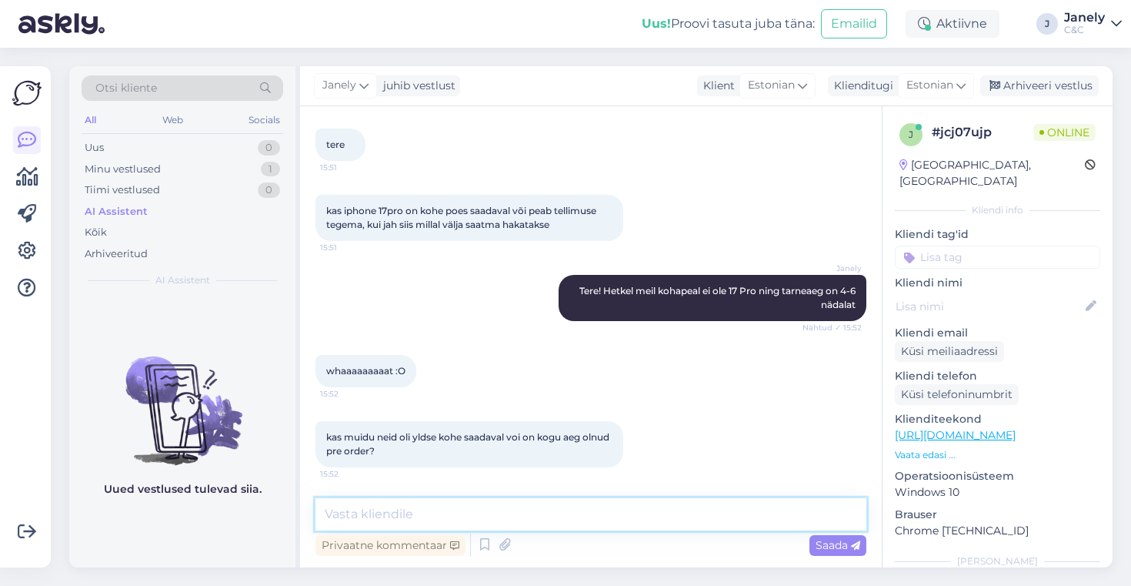
scroll to position [169, 0]
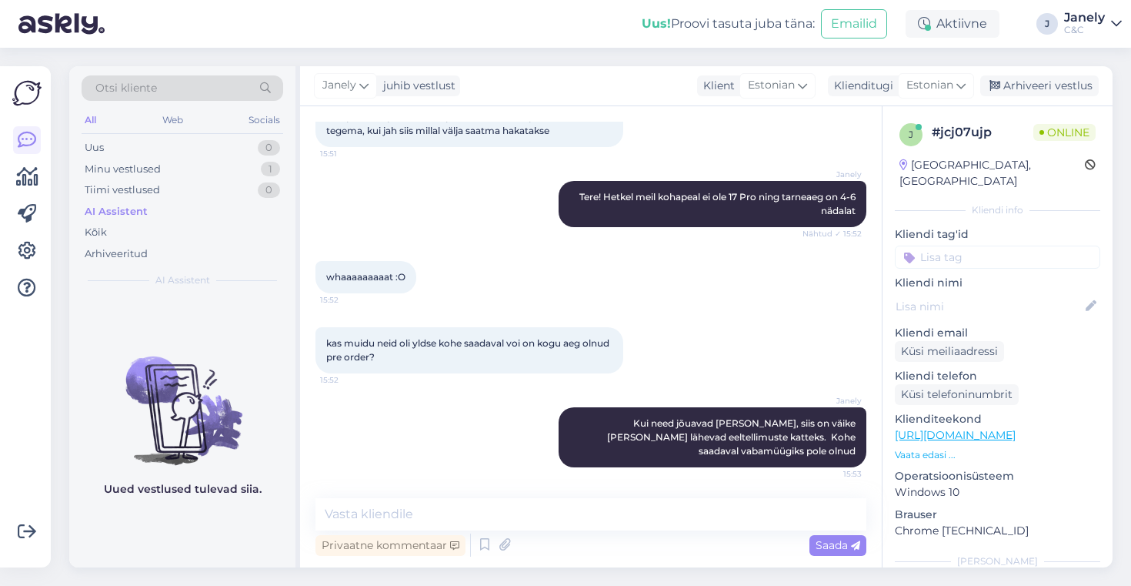
click at [308, 51] on div "Otsi kliente All Web Socials Uus 0 Minu vestlused 1 Tiimi vestlused 0 AI Assist…" at bounding box center [595, 317] width 1071 height 538
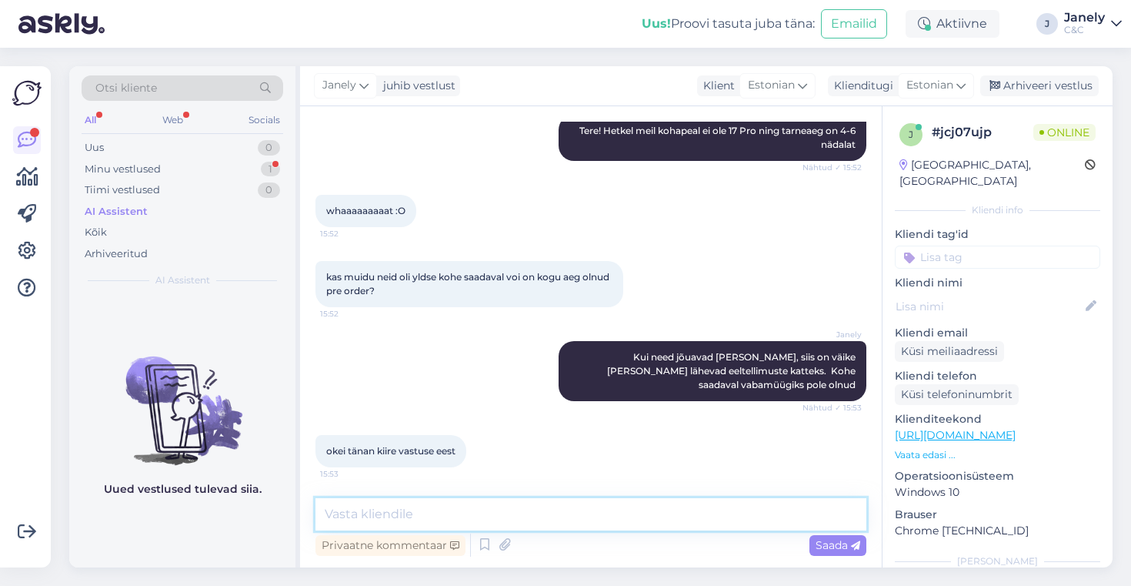
click at [449, 520] on textarea at bounding box center [590, 514] width 551 height 32
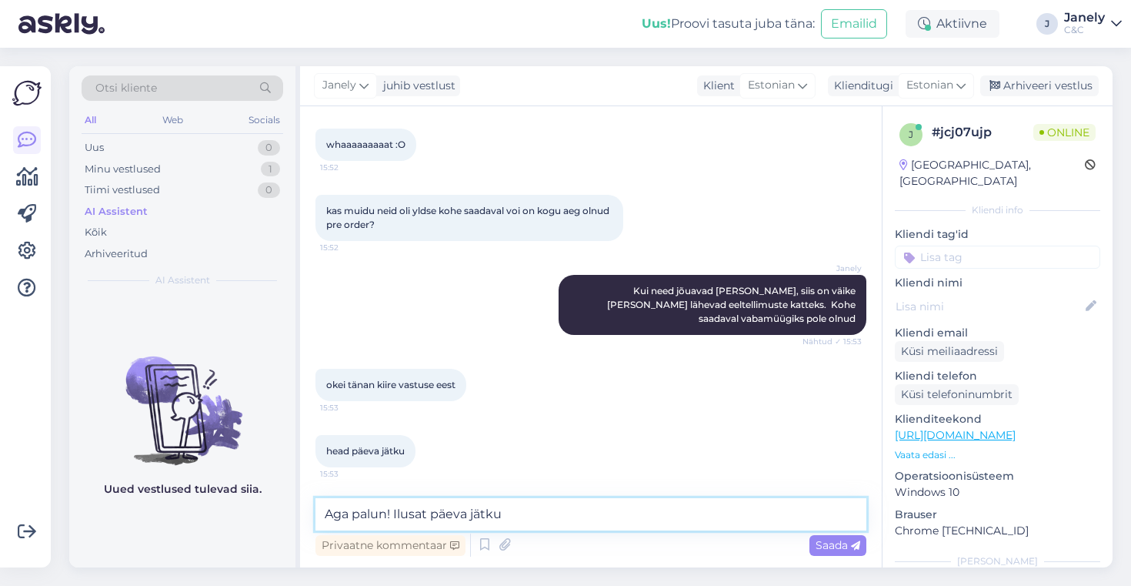
type textarea "Aga palun! Ilusat päeva jätku!"
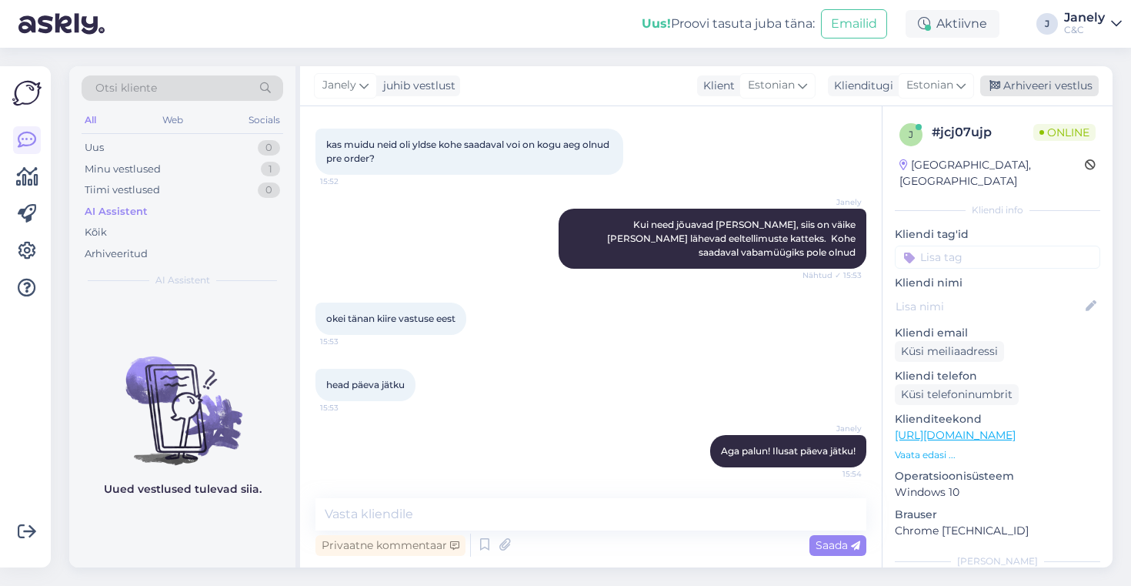
click at [1039, 83] on div "Arhiveeri vestlus" at bounding box center [1039, 85] width 119 height 21
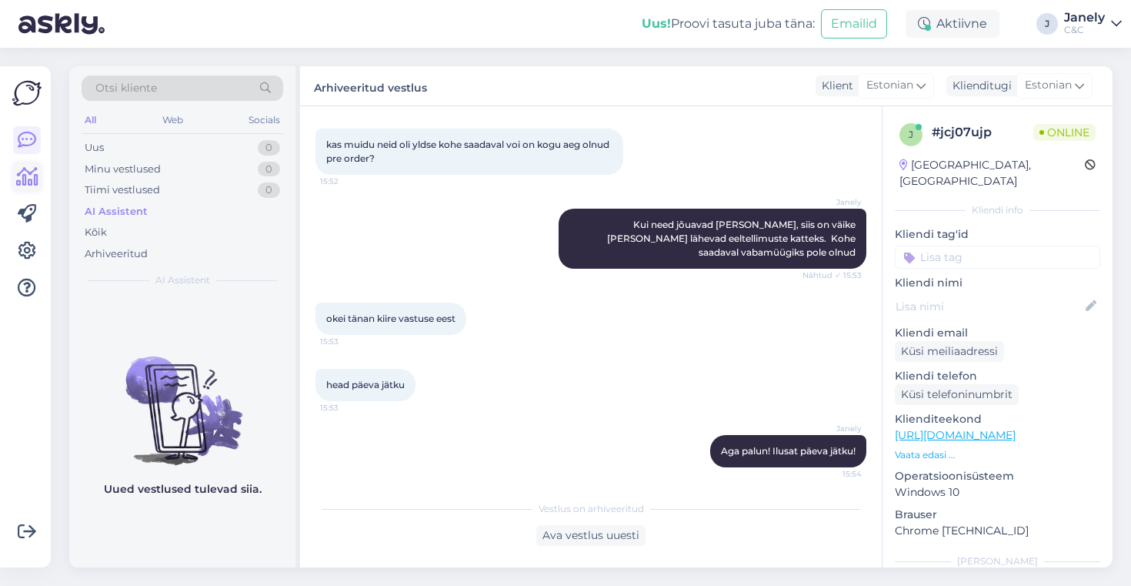
click at [16, 171] on icon at bounding box center [27, 177] width 22 height 18
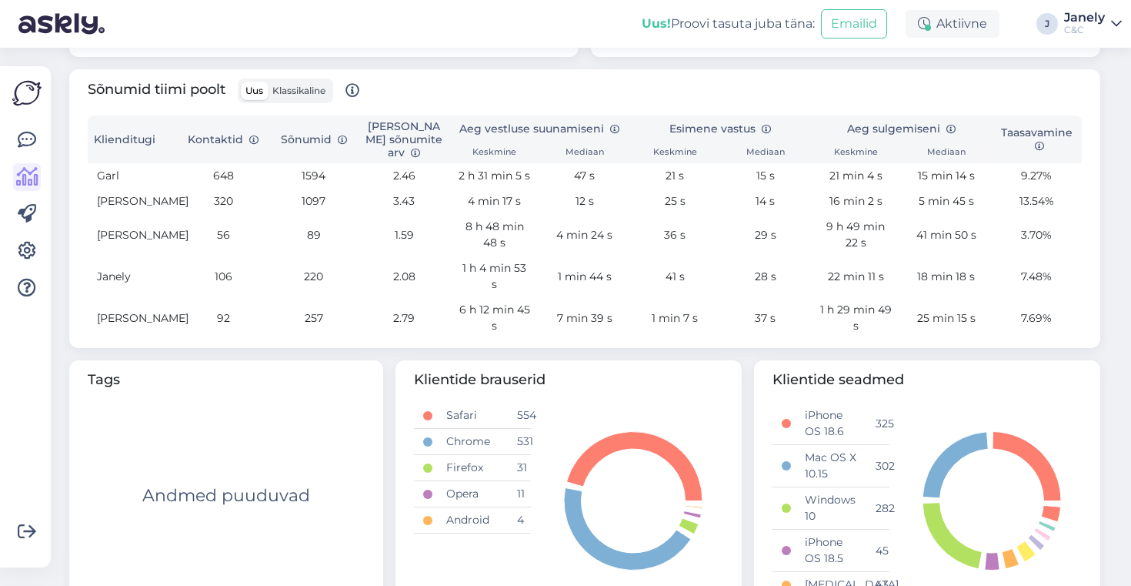
scroll to position [514, 0]
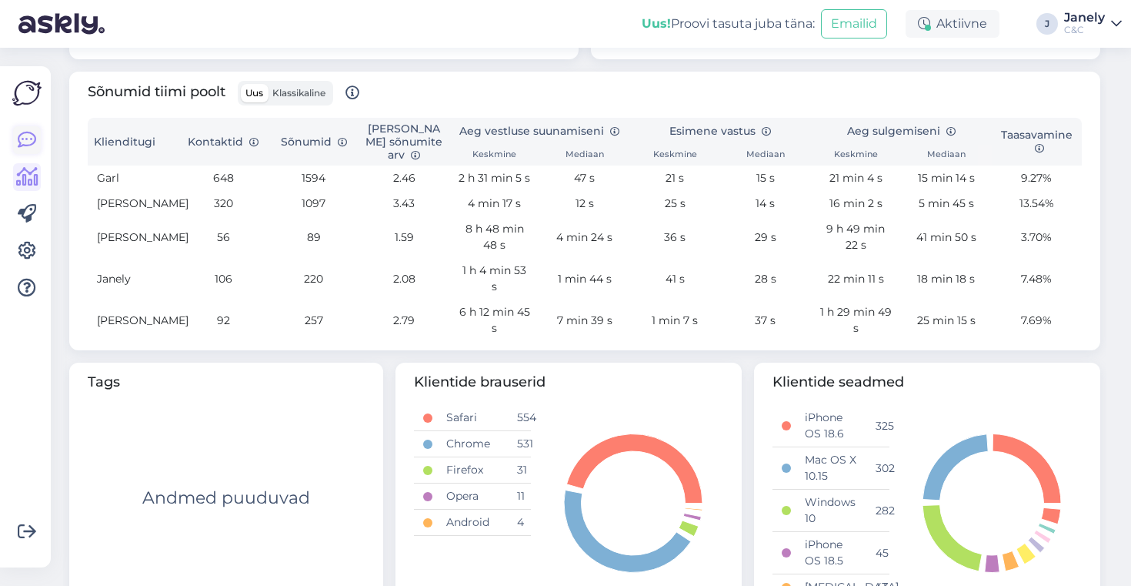
click at [31, 135] on icon at bounding box center [27, 140] width 18 height 18
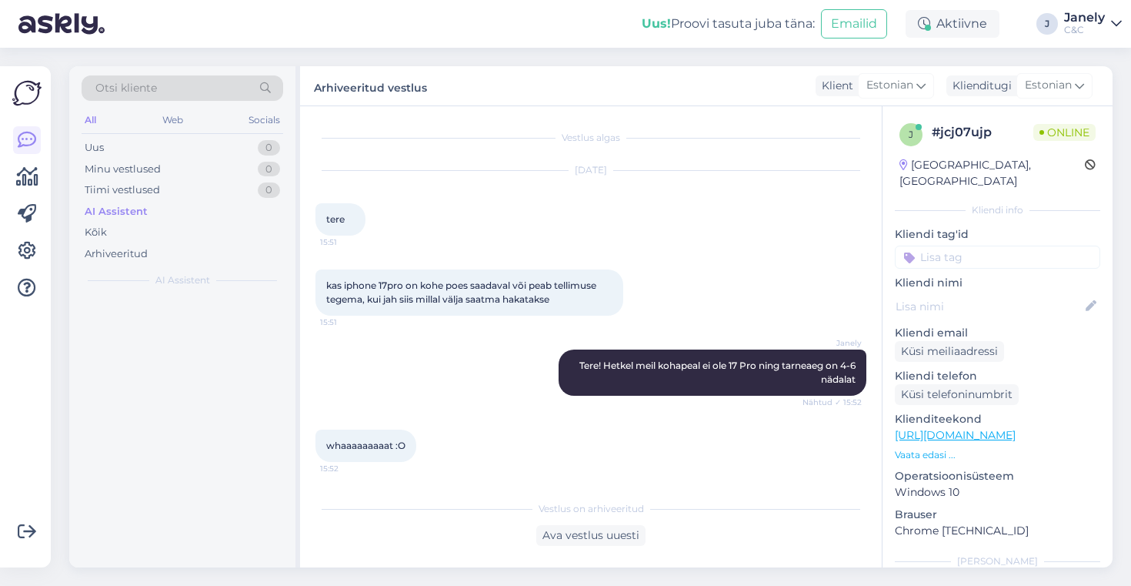
scroll to position [32, 0]
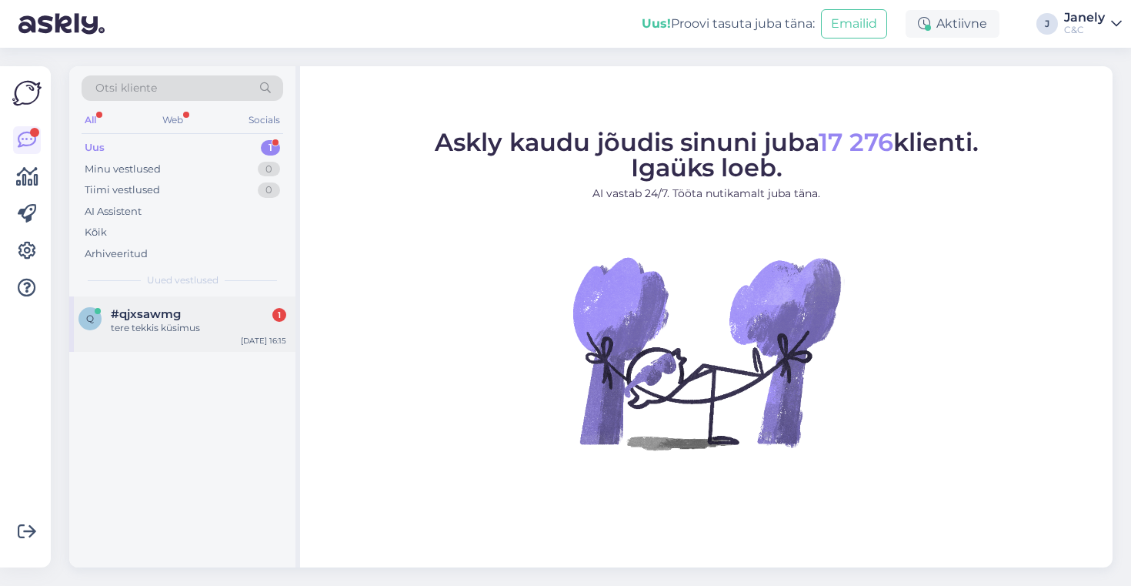
click at [215, 332] on div "tere tekkis küsimus" at bounding box center [198, 328] width 175 height 14
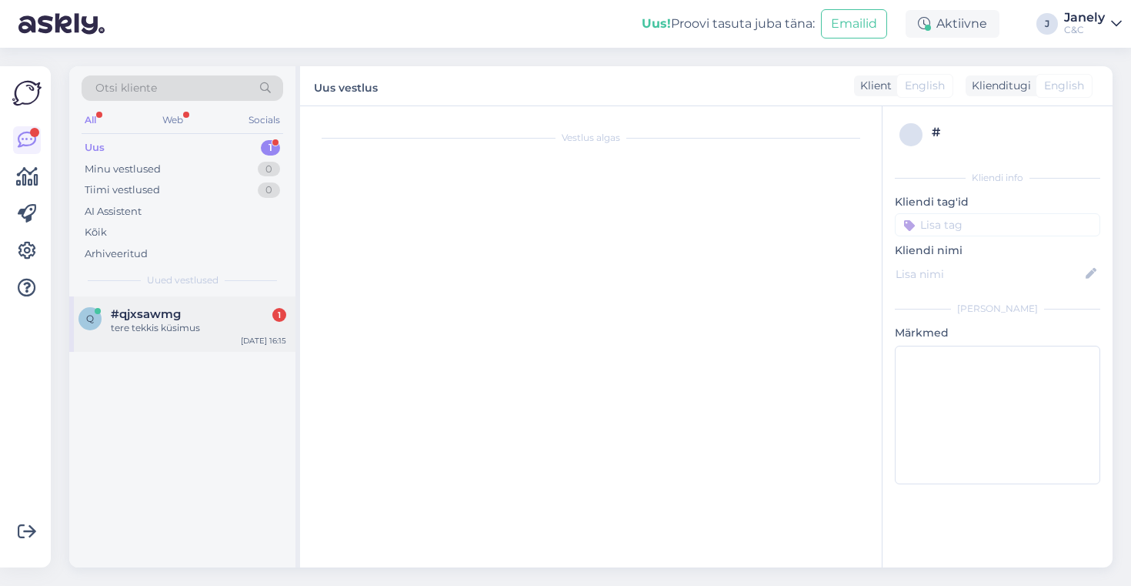
scroll to position [185, 0]
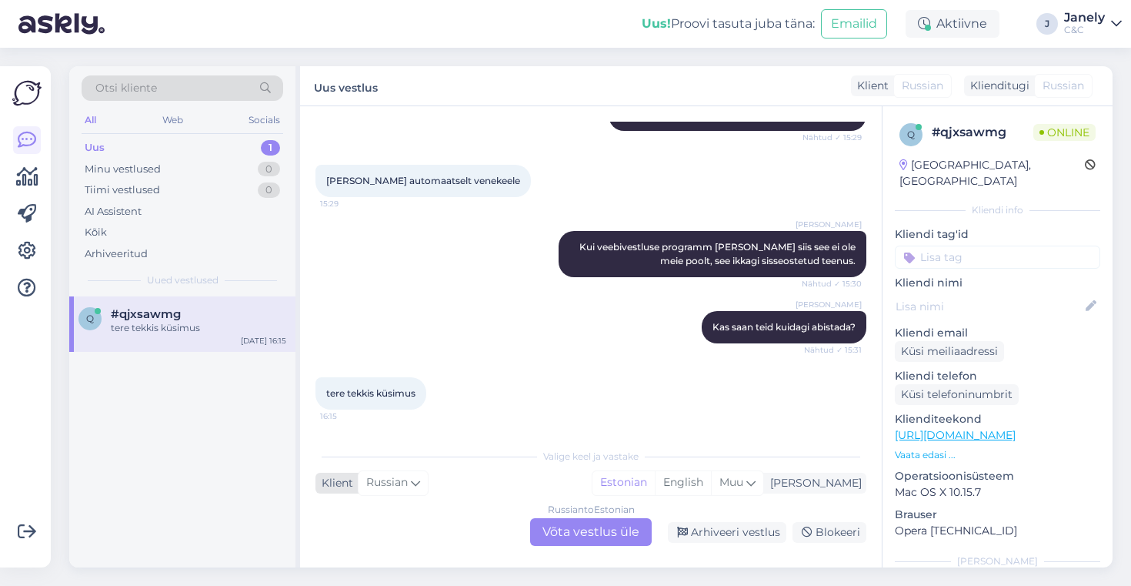
click at [416, 489] on icon at bounding box center [415, 482] width 9 height 17
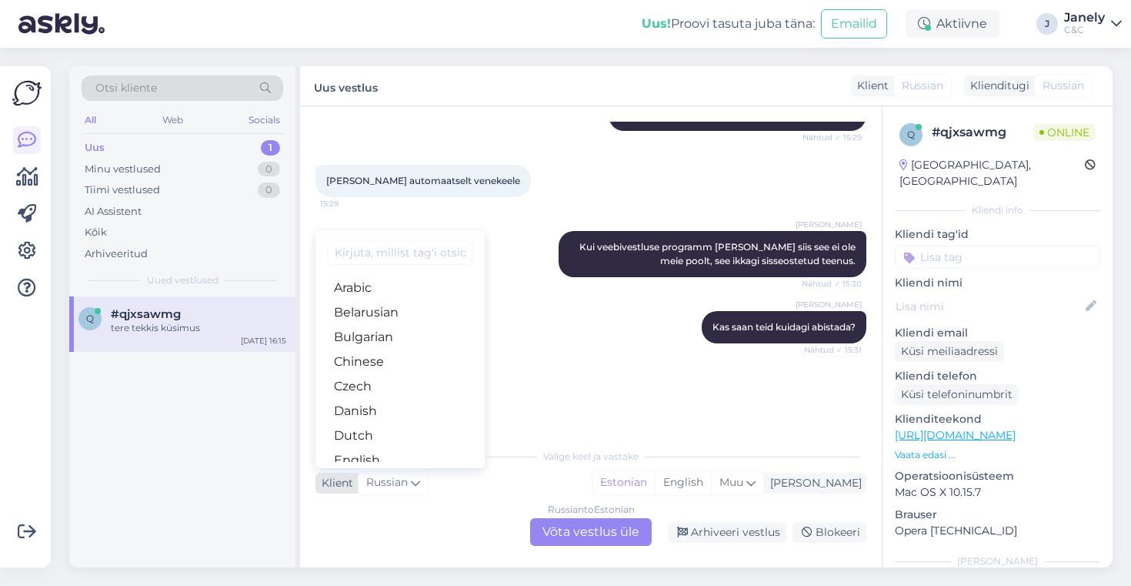
click at [416, 489] on icon at bounding box center [415, 482] width 9 height 17
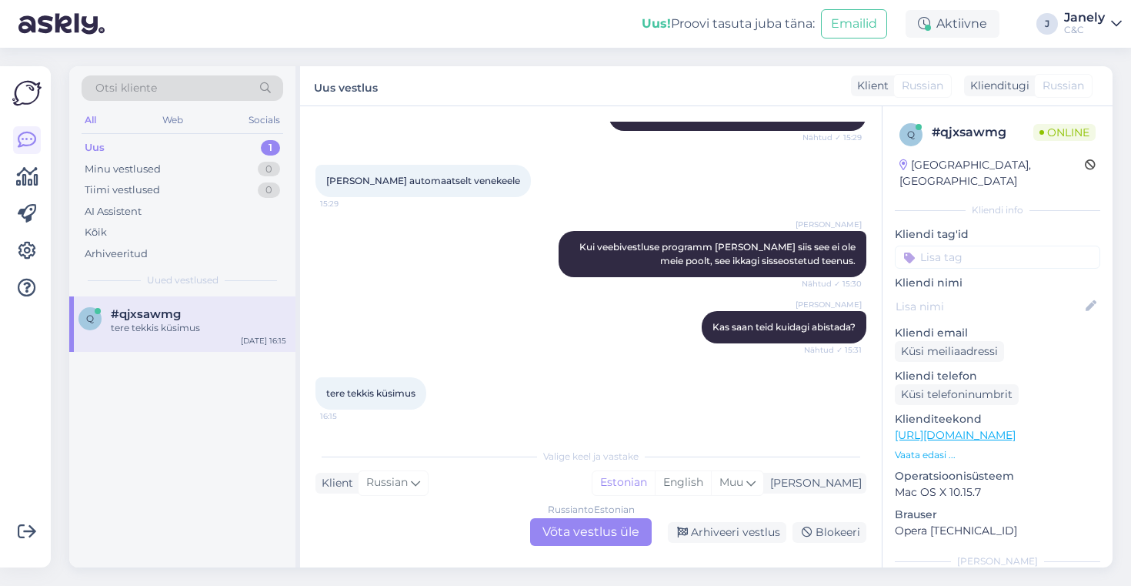
click at [540, 539] on div "Russian to Estonian Võta vestlus üle" at bounding box center [591, 532] width 122 height 28
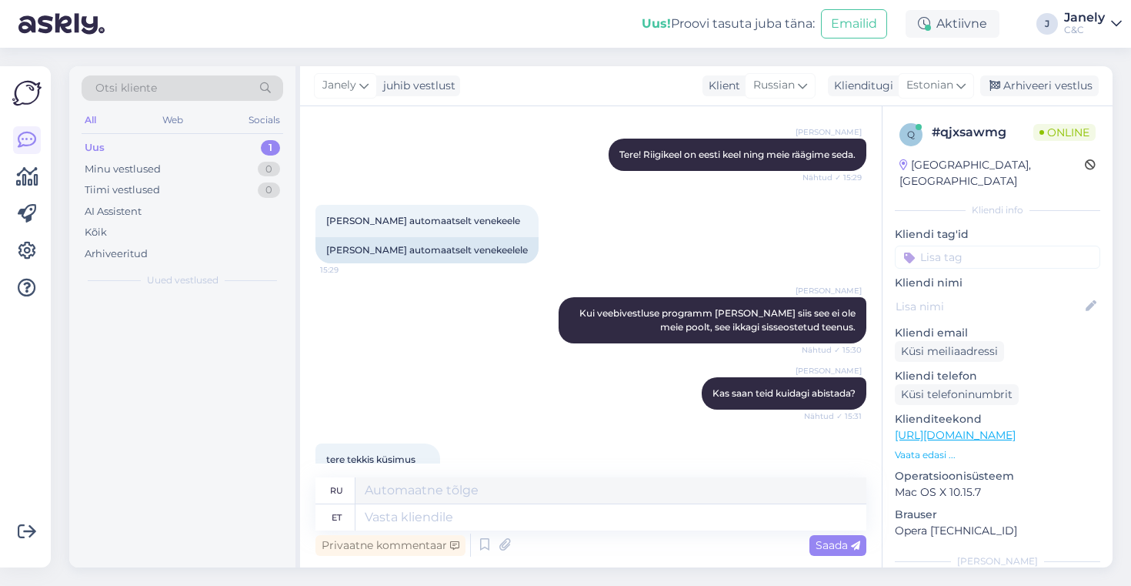
scroll to position [225, 0]
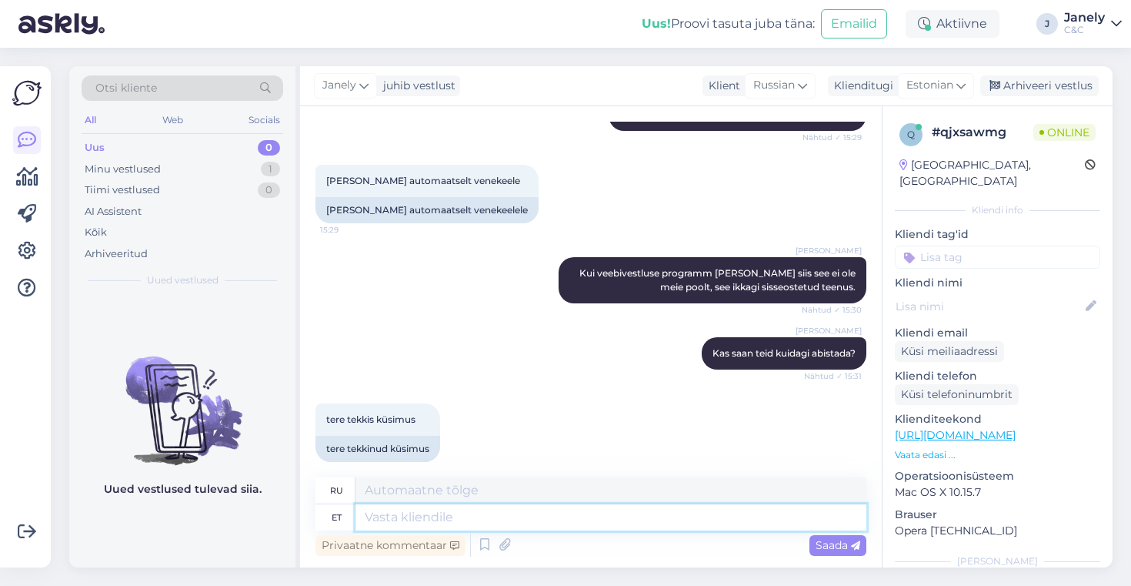
click at [409, 510] on textarea at bounding box center [611, 517] width 511 height 26
type textarea "Tere,"
type textarea "Привет,"
type textarea "T"
click at [800, 89] on icon at bounding box center [802, 85] width 9 height 17
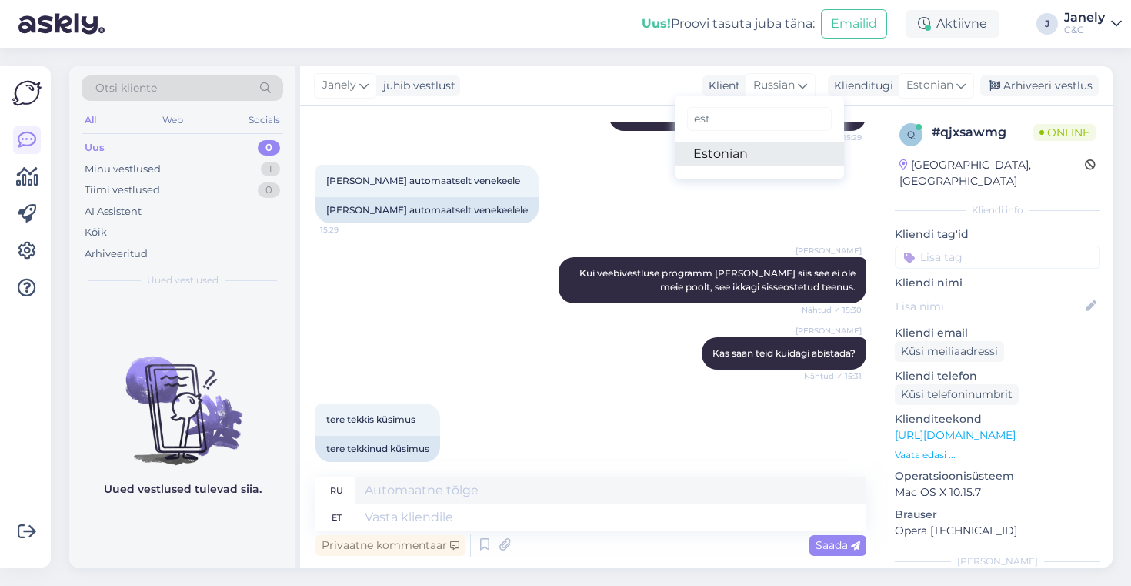
type input "est"
click at [753, 151] on link "Estonian" at bounding box center [759, 154] width 169 height 25
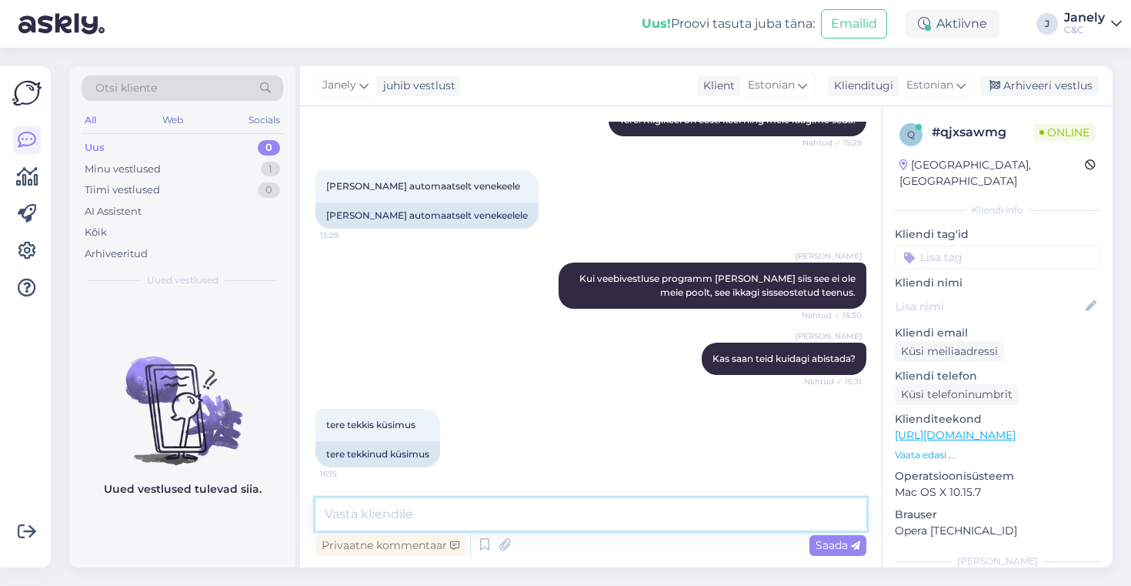
click at [405, 507] on textarea at bounding box center [590, 514] width 551 height 32
type textarea "Tere! Kuidas saan Teid aidata?"
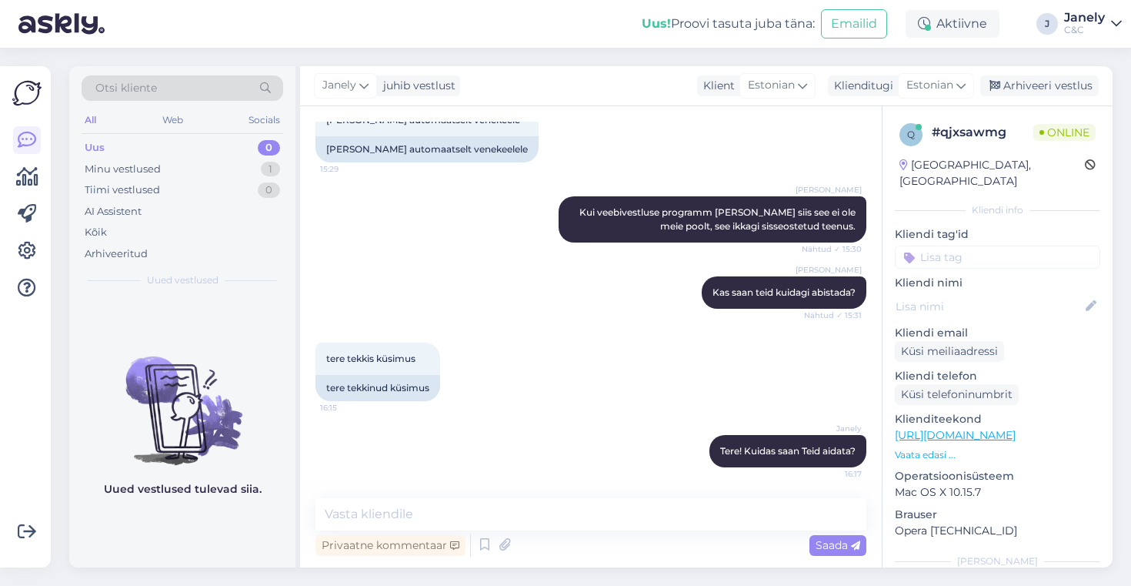
click at [152, 462] on img at bounding box center [182, 398] width 226 height 139
click at [96, 409] on img at bounding box center [182, 398] width 226 height 139
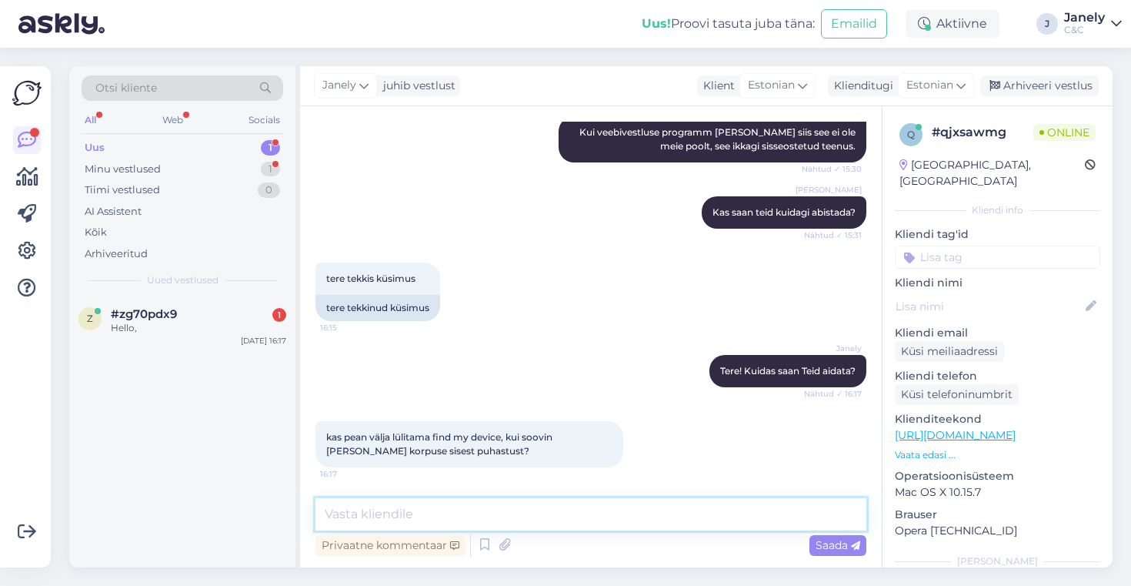
click at [380, 511] on textarea at bounding box center [590, 514] width 551 height 32
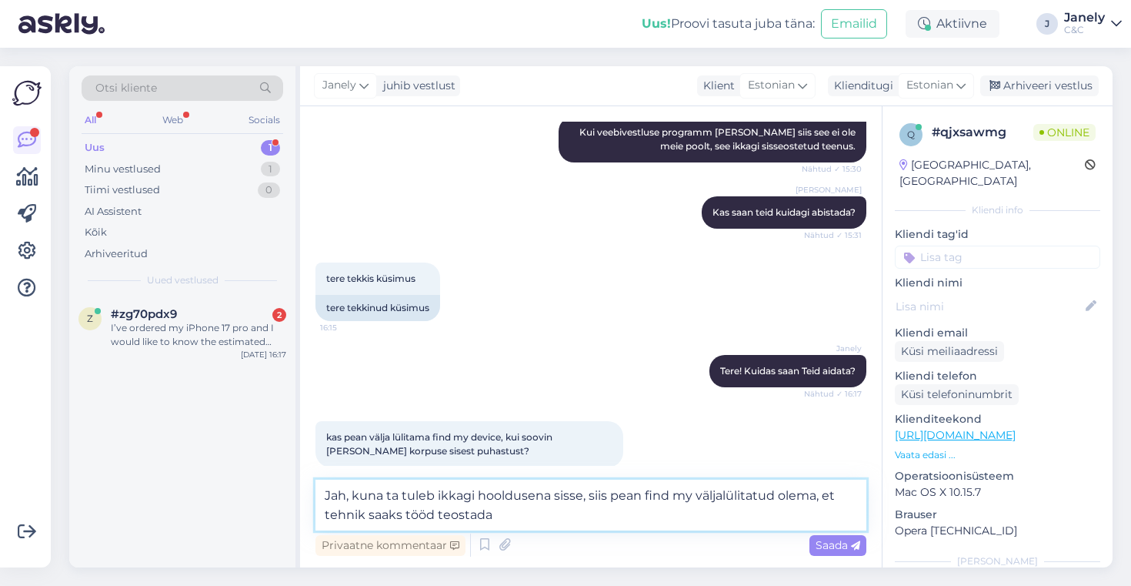
type textarea "Jah, kuna ta tuleb ikkagi hooldusena sisse, siis pean find my väljalülitatud ol…"
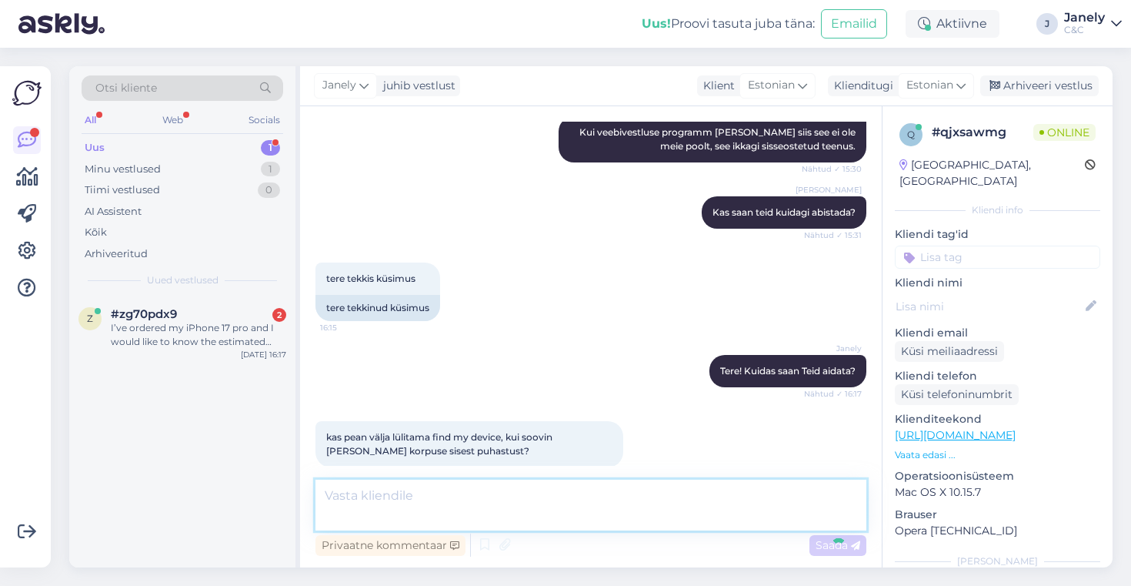
scroll to position [446, 0]
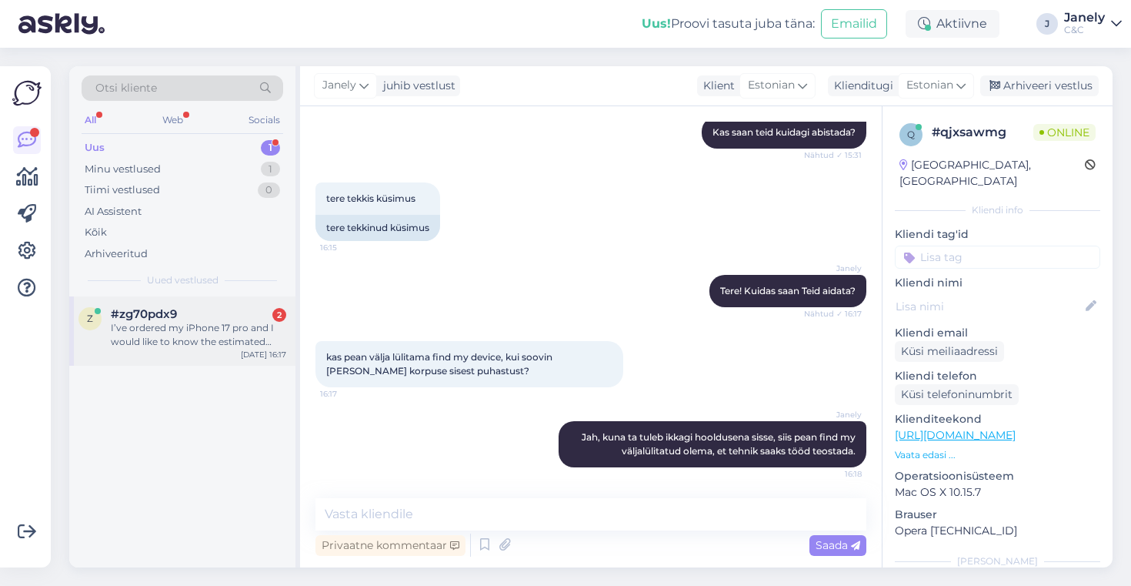
click at [185, 309] on div "#zg70pdx9 2" at bounding box center [198, 314] width 175 height 14
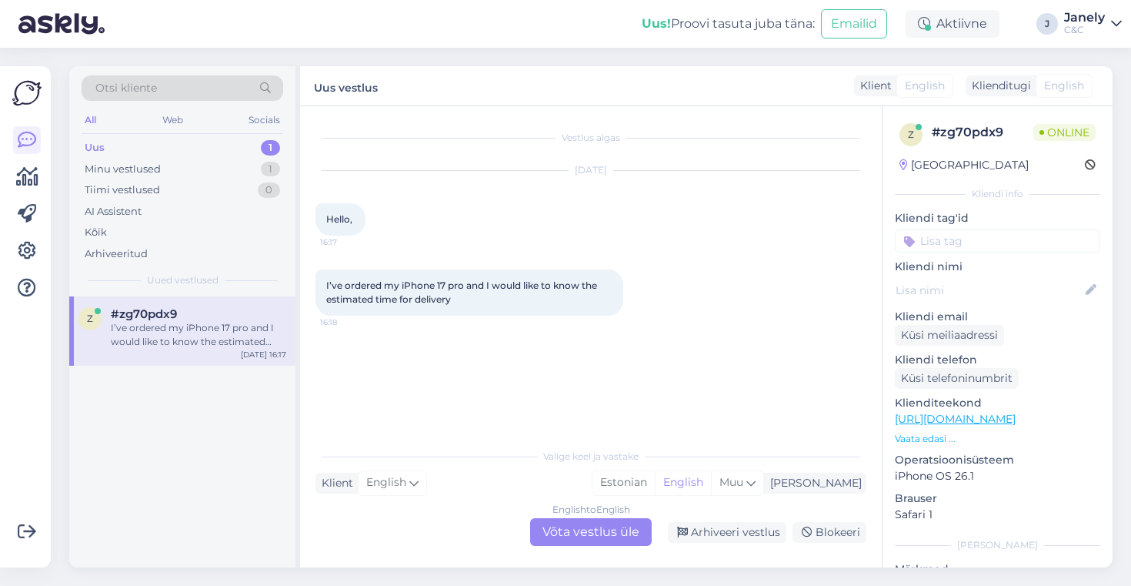
click at [569, 527] on div "English to English Võta vestlus üle" at bounding box center [591, 532] width 122 height 28
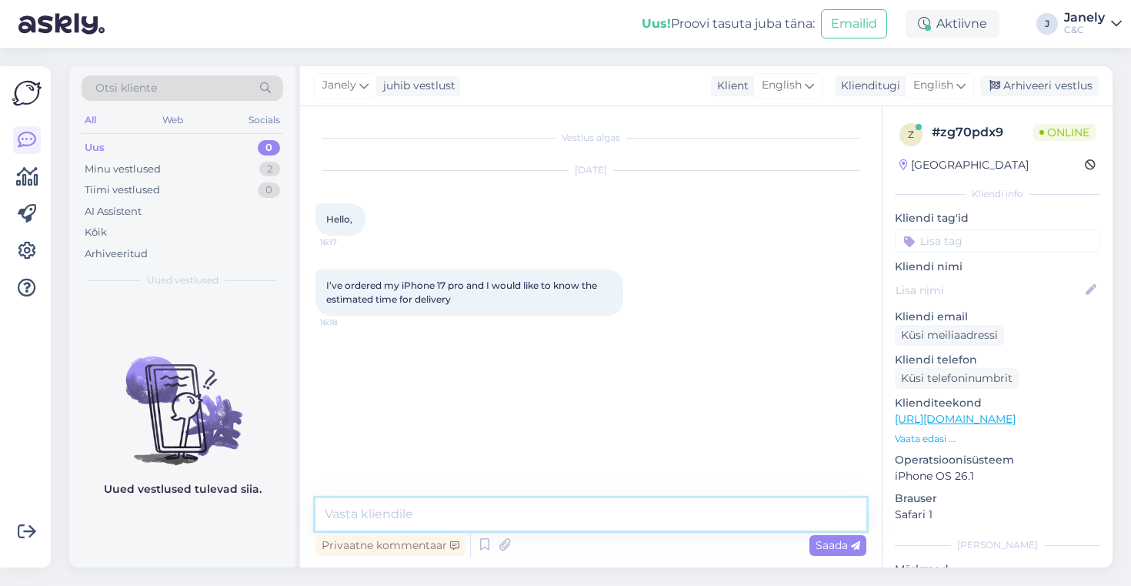
click at [553, 522] on textarea at bounding box center [590, 514] width 551 height 32
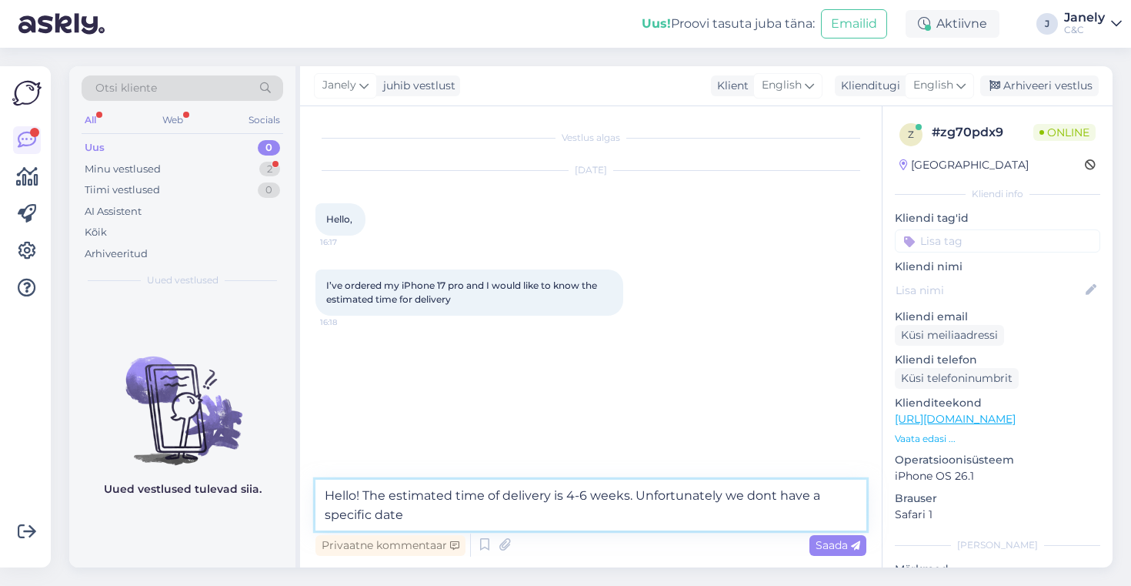
type textarea "Hello! The estimated time of delivery is 4-6 weeks. Unfortunately we dont have …"
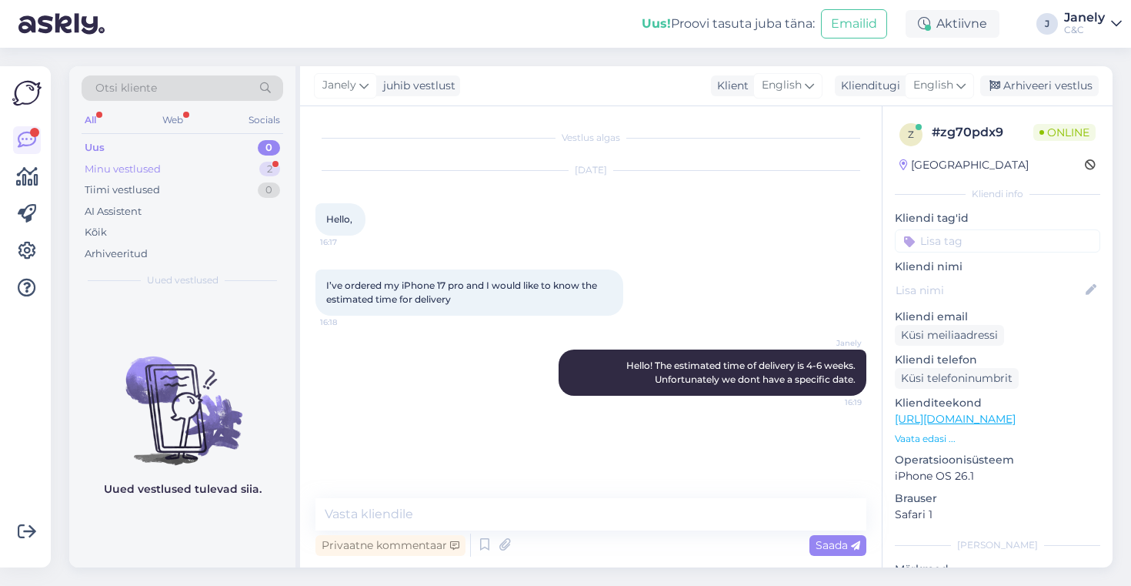
click at [169, 162] on div "Minu vestlused 2" at bounding box center [183, 170] width 202 height 22
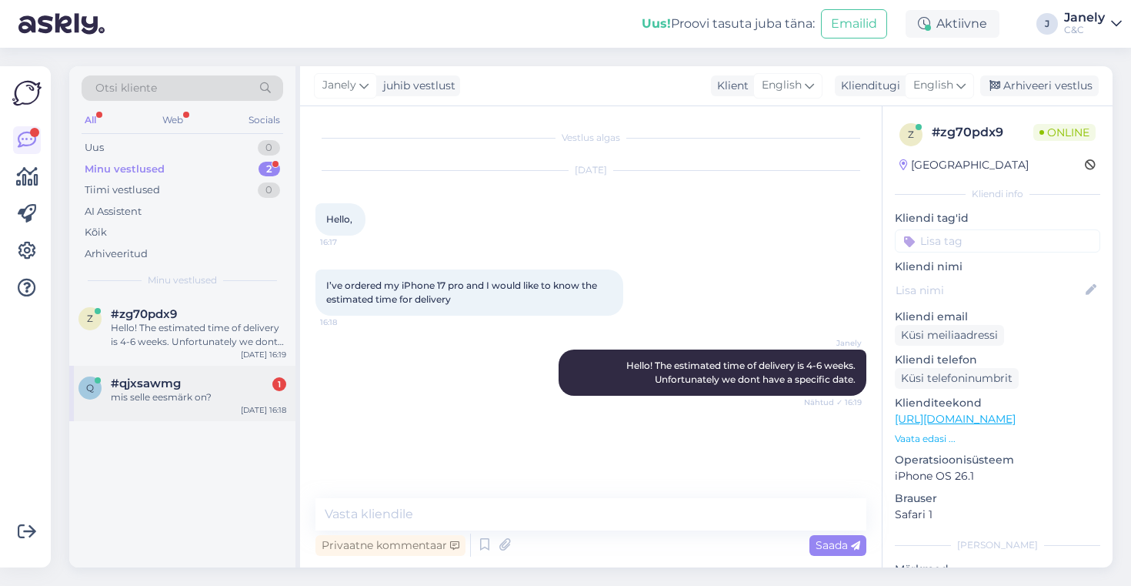
click at [176, 386] on span "#qjxsawmg" at bounding box center [146, 383] width 70 height 14
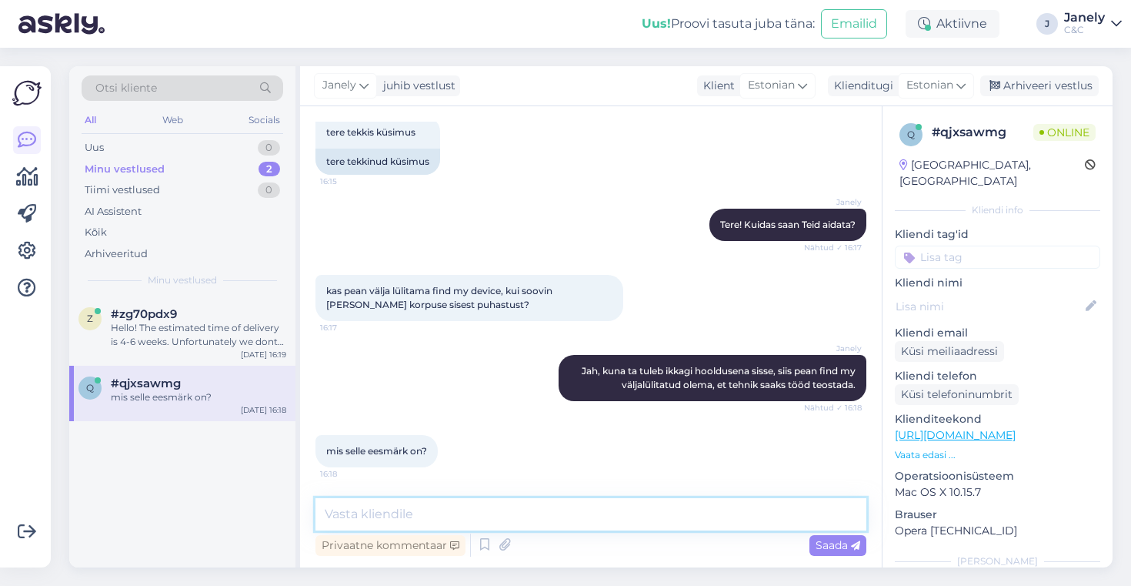
click at [444, 524] on textarea at bounding box center [590, 514] width 551 height 32
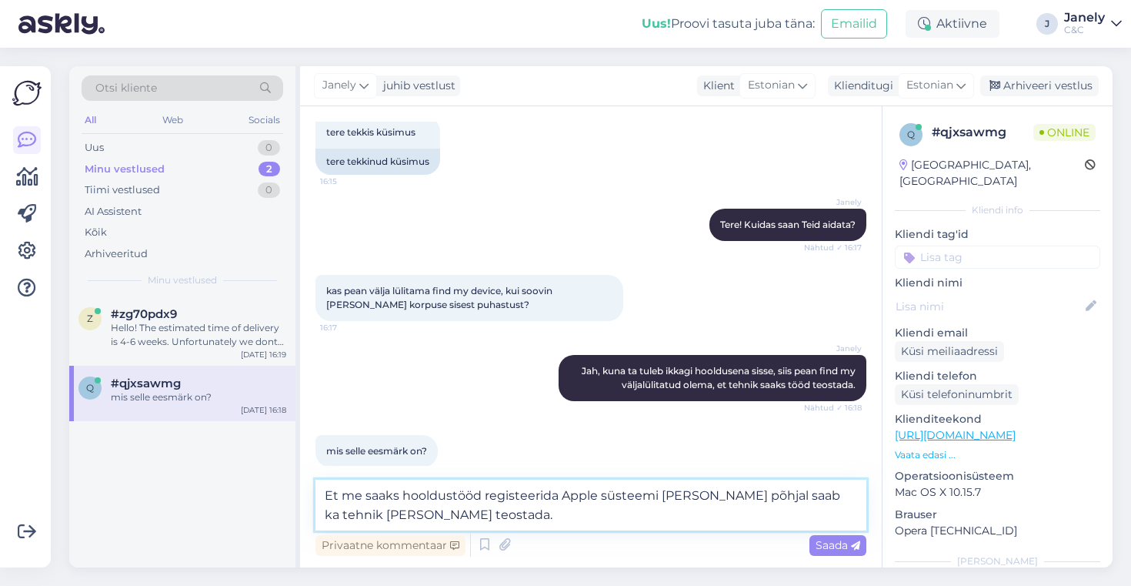
type textarea "Et me saaks hooldustööd registeerida Apple süsteemi ja selle põhjal saab ka teh…"
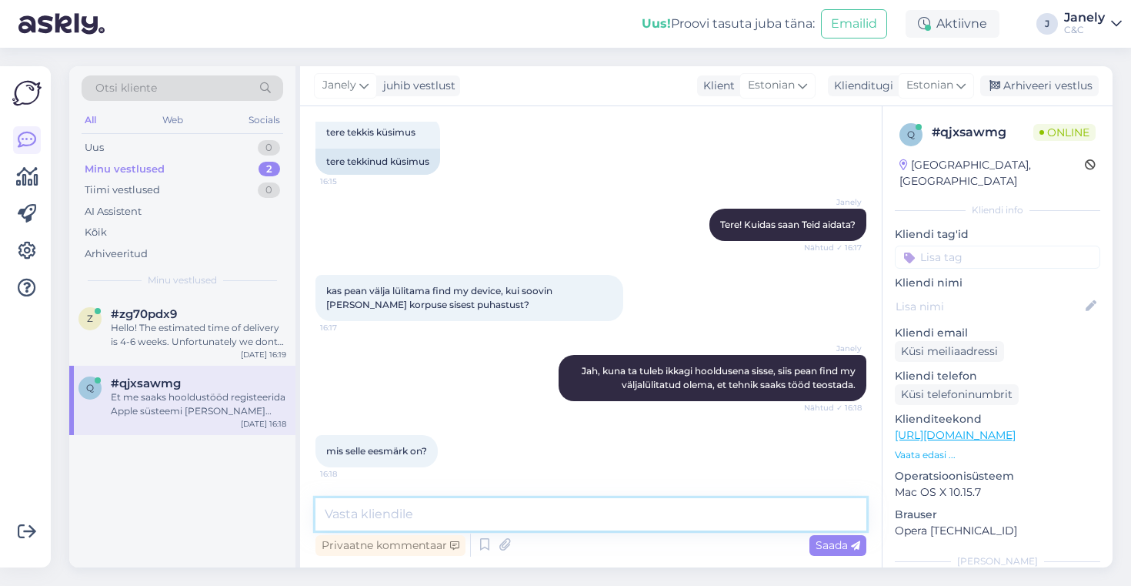
scroll to position [592, 0]
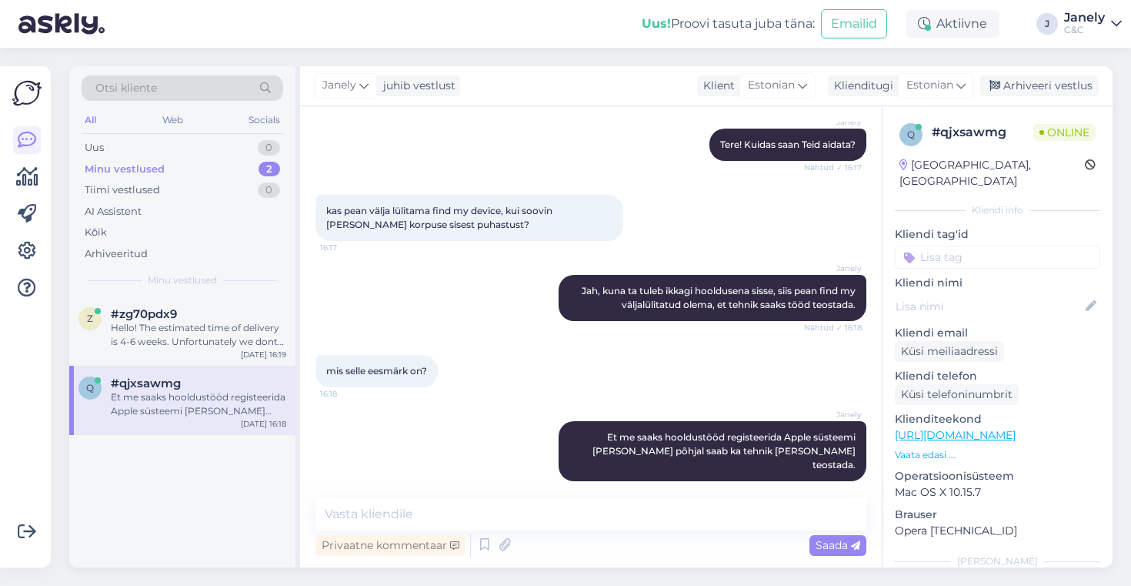
click at [181, 492] on div "z #zg70pdx9 Hello! The estimated time of delivery is 4-6 weeks. Unfortunately w…" at bounding box center [182, 431] width 226 height 271
click at [184, 318] on div "#zg70pdx9" at bounding box center [198, 314] width 175 height 14
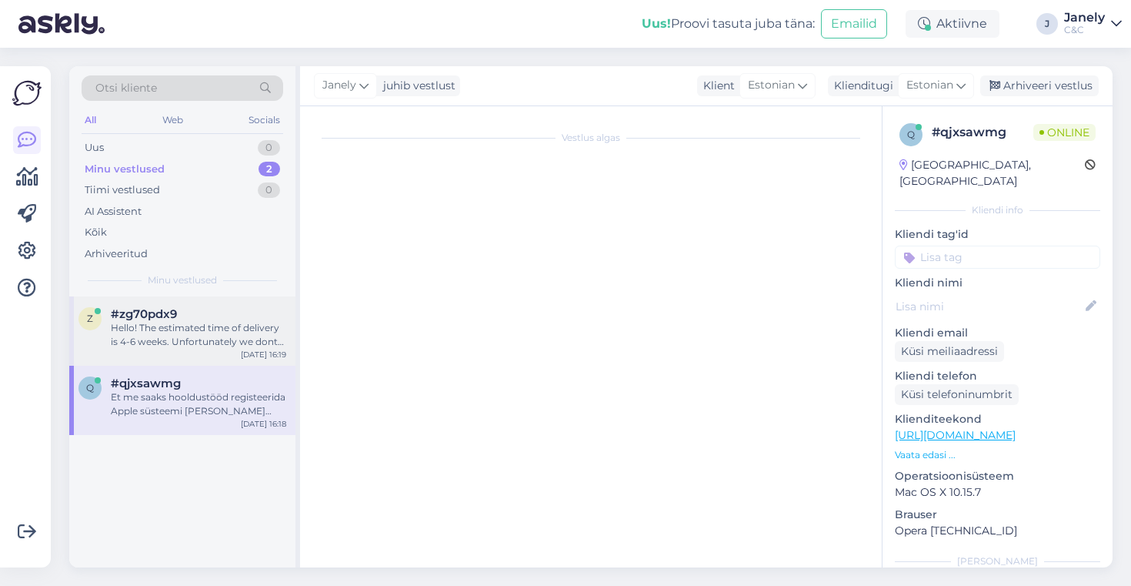
scroll to position [0, 0]
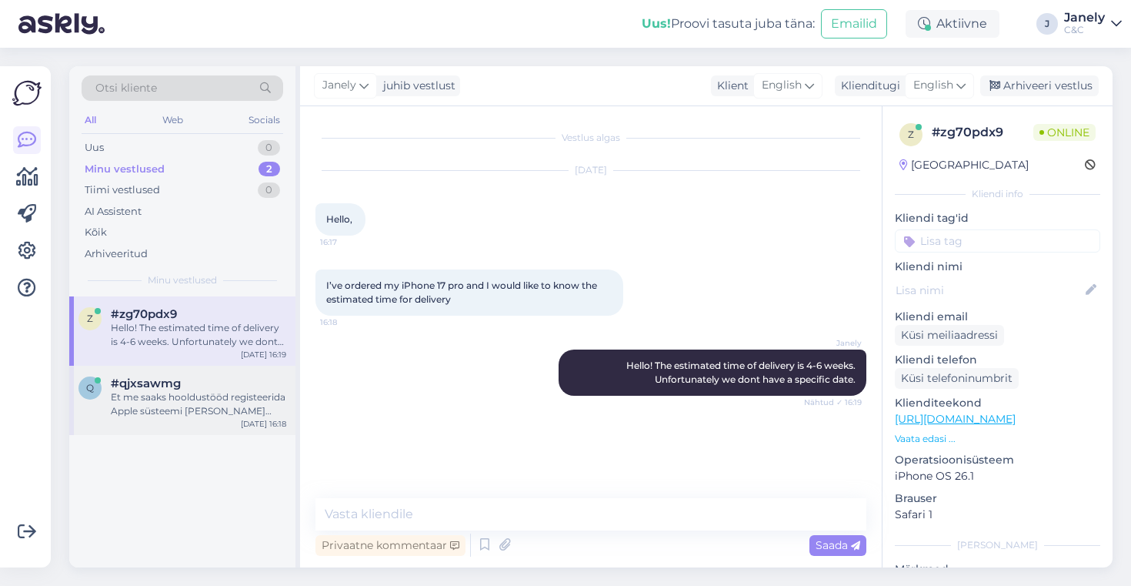
click at [250, 410] on div "Et me saaks hooldustööd registeerida Apple süsteemi ja selle põhjal saab ka teh…" at bounding box center [198, 404] width 175 height 28
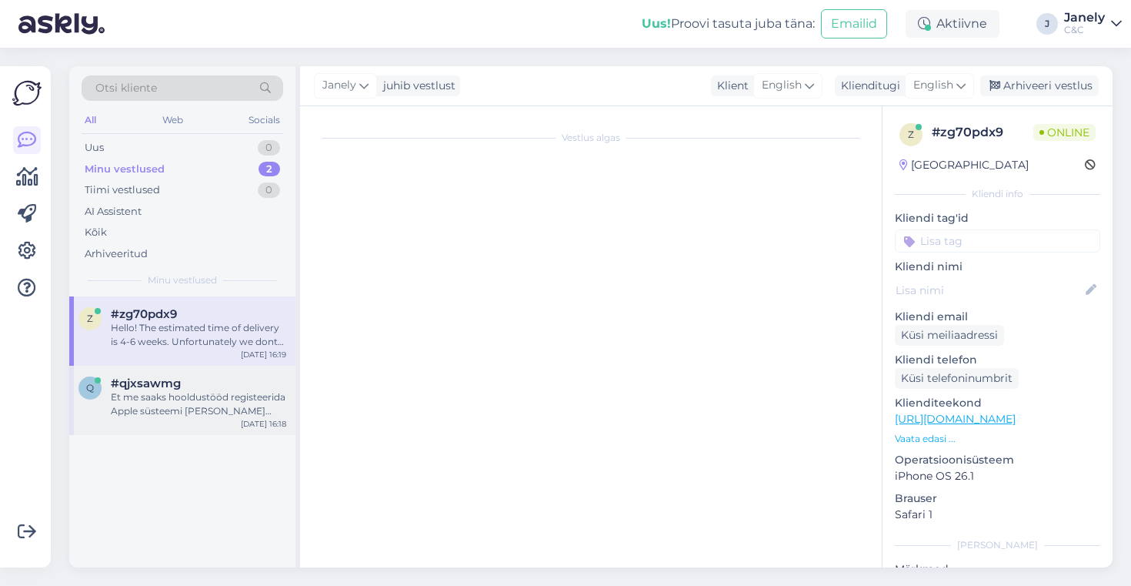
scroll to position [592, 0]
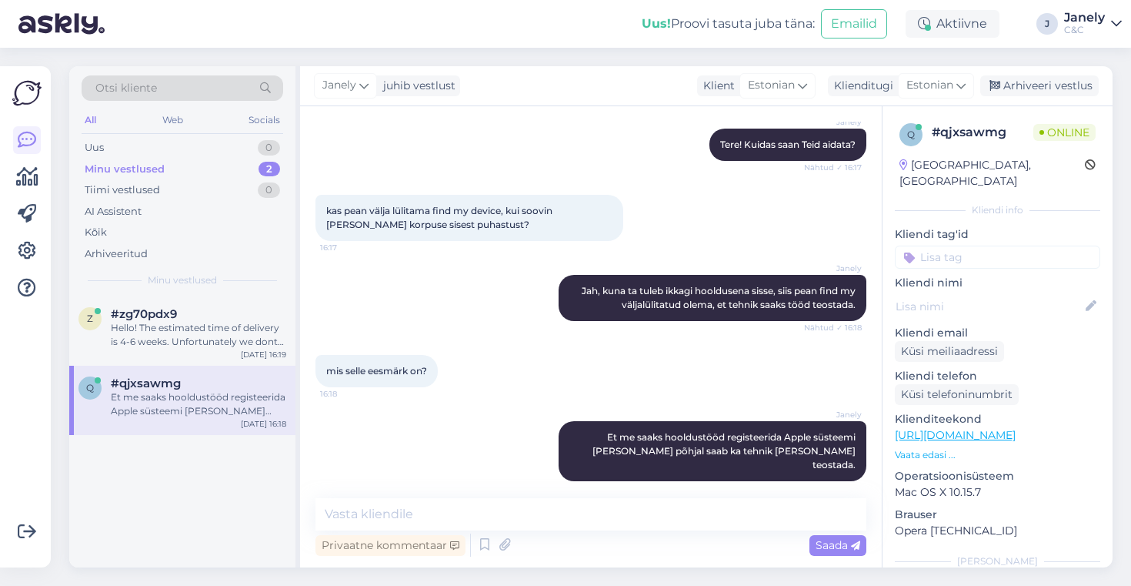
click at [521, 26] on div "Uus! Proovi tasuta juba täna: Emailid Aktiivne J Janely C&C" at bounding box center [565, 24] width 1131 height 48
click at [222, 341] on div "Hello! The estimated time of delivery is 4-6 weeks. Unfortunately we dont have …" at bounding box center [198, 335] width 175 height 28
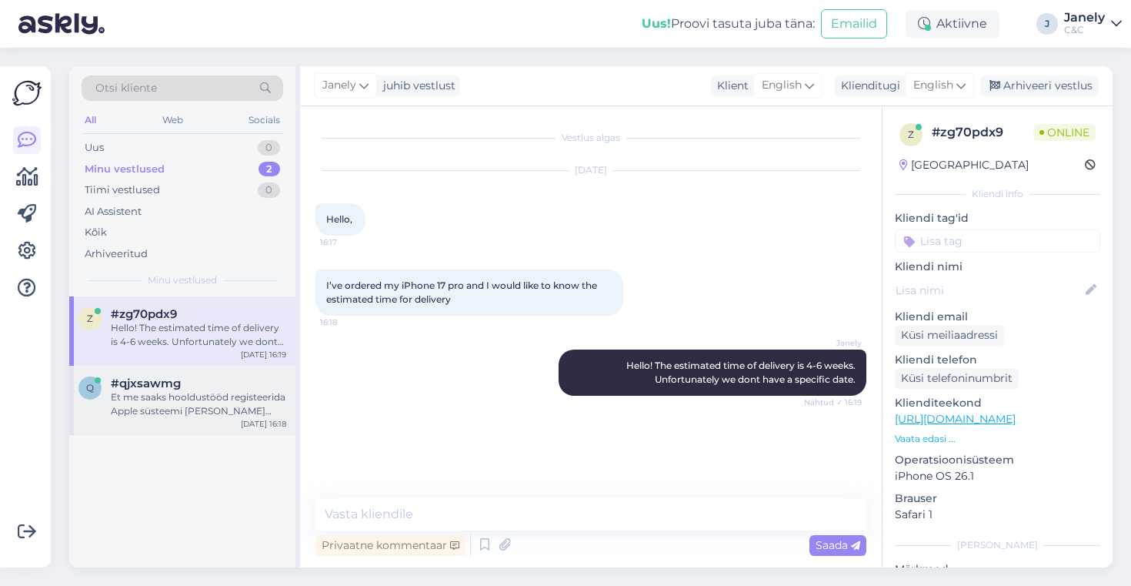
click at [232, 431] on div "q #qjxsawmg Et me saaks hooldustööd registeerida Apple süsteemi ja selle põhjal…" at bounding box center [182, 400] width 226 height 69
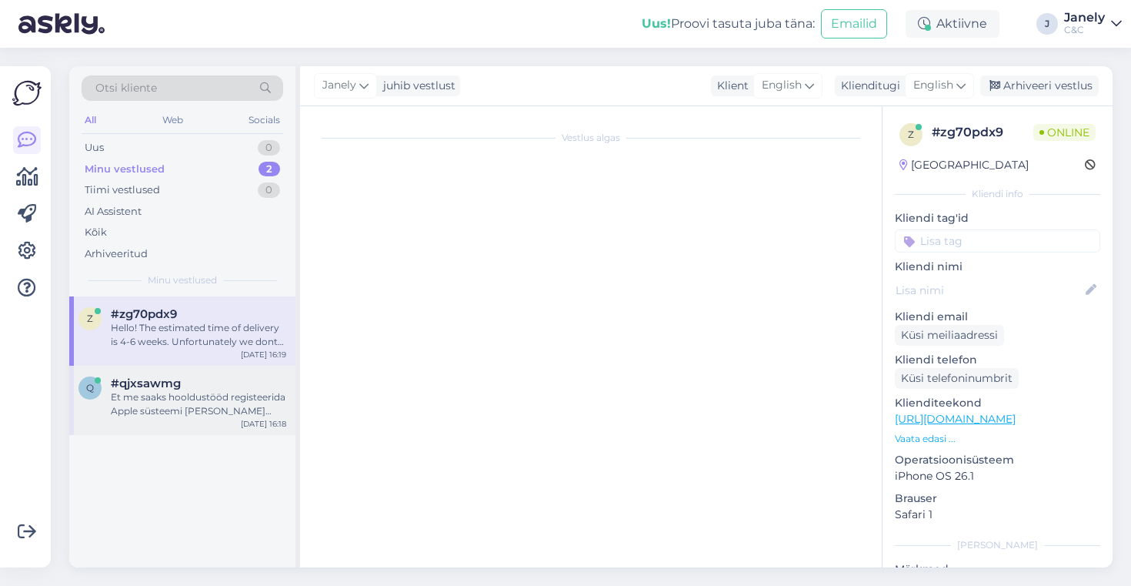
scroll to position [592, 0]
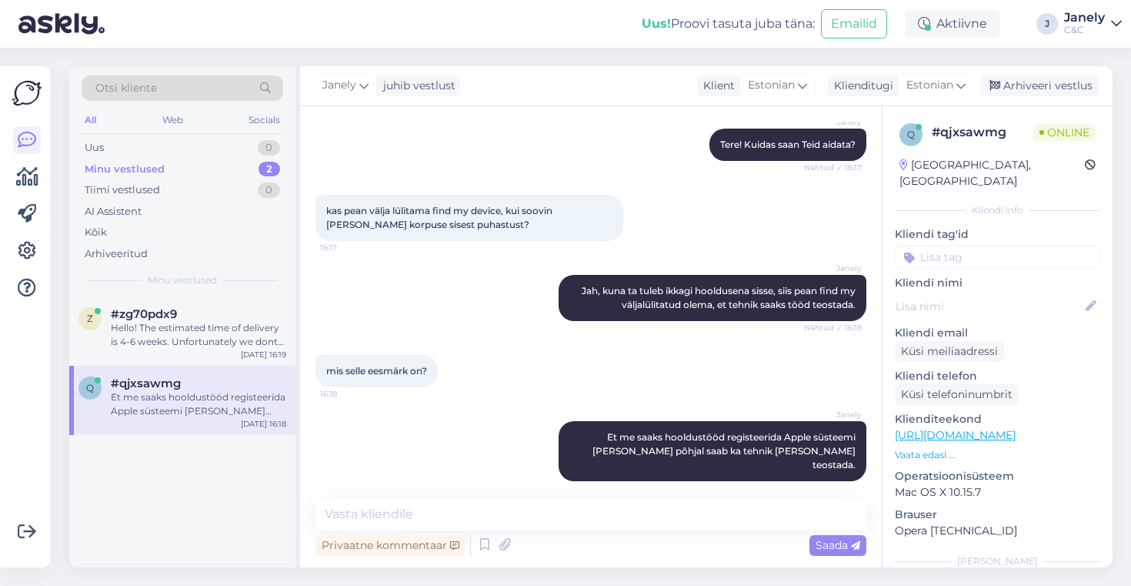
click at [278, 27] on div "Uus! Proovi tasuta juba täna: Emailid Aktiivne J Janely C&C" at bounding box center [565, 24] width 1131 height 48
click at [221, 349] on div "z #zg70pdx9 Hello! The estimated time of delivery is 4-6 weeks. Unfortunately w…" at bounding box center [182, 330] width 226 height 69
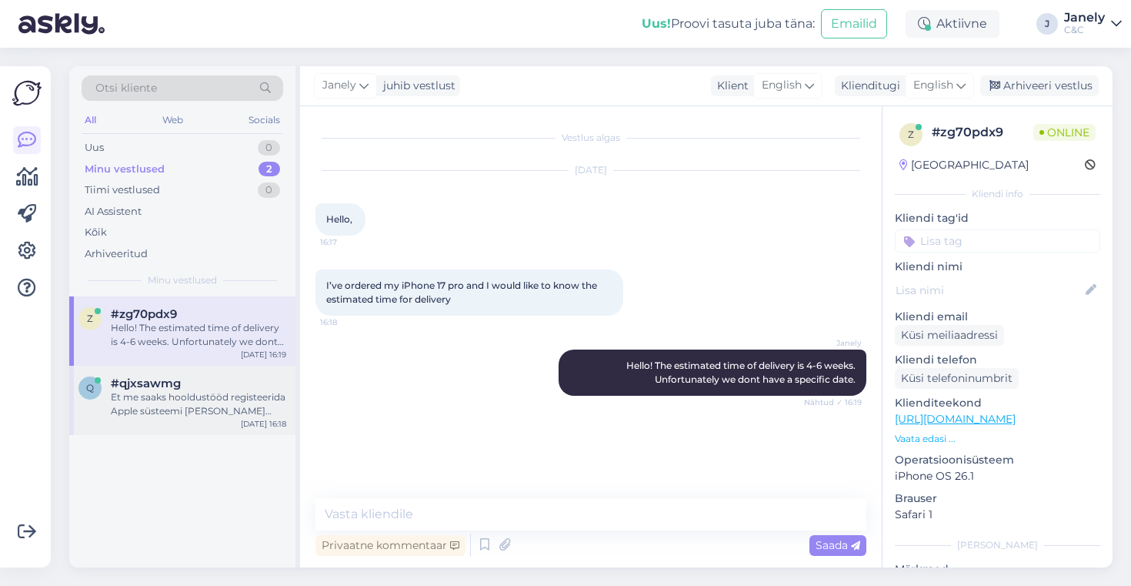
click at [169, 402] on div "Et me saaks hooldustööd registeerida Apple süsteemi ja selle põhjal saab ka teh…" at bounding box center [198, 404] width 175 height 28
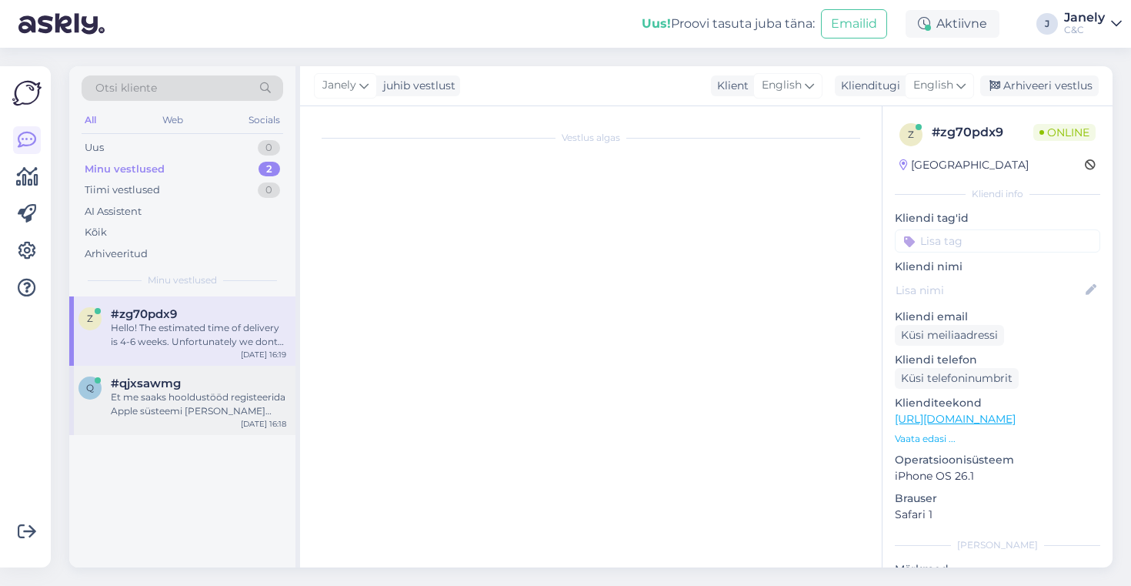
scroll to position [592, 0]
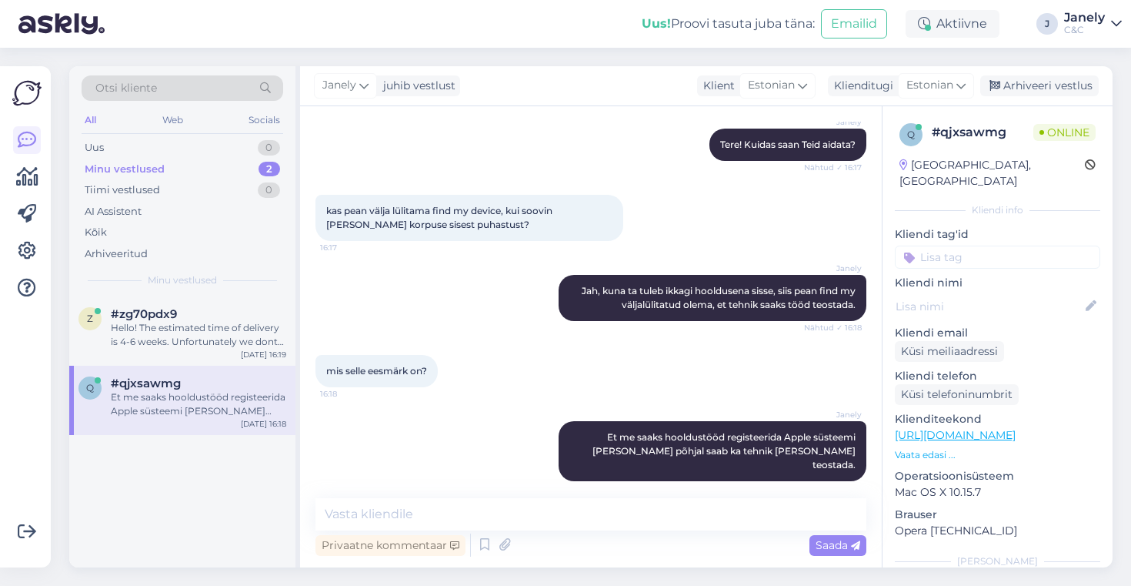
click at [192, 379] on div "#qjxsawmg" at bounding box center [198, 383] width 175 height 14
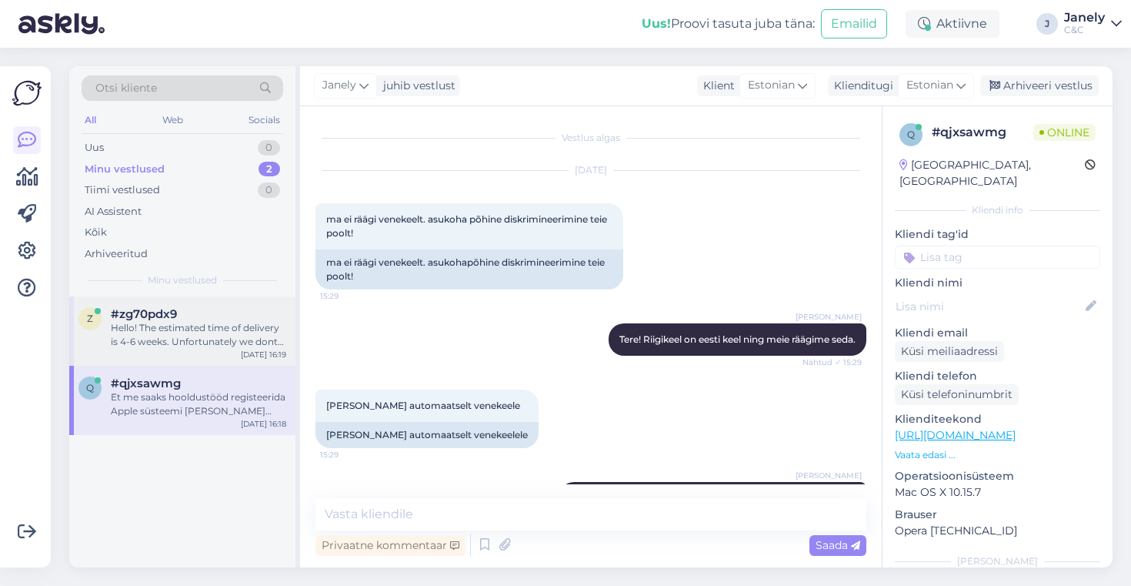
click at [207, 352] on div "z #zg70pdx9 Hello! The estimated time of delivery is 4-6 weeks. Unfortunately w…" at bounding box center [182, 330] width 226 height 69
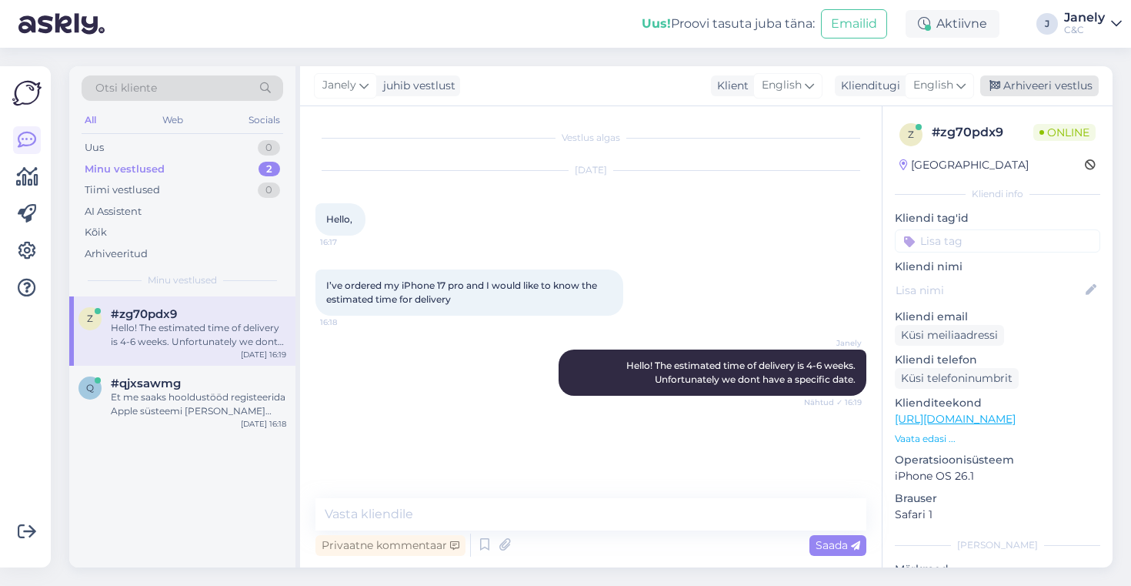
click at [1048, 78] on div "Arhiveeri vestlus" at bounding box center [1039, 85] width 119 height 21
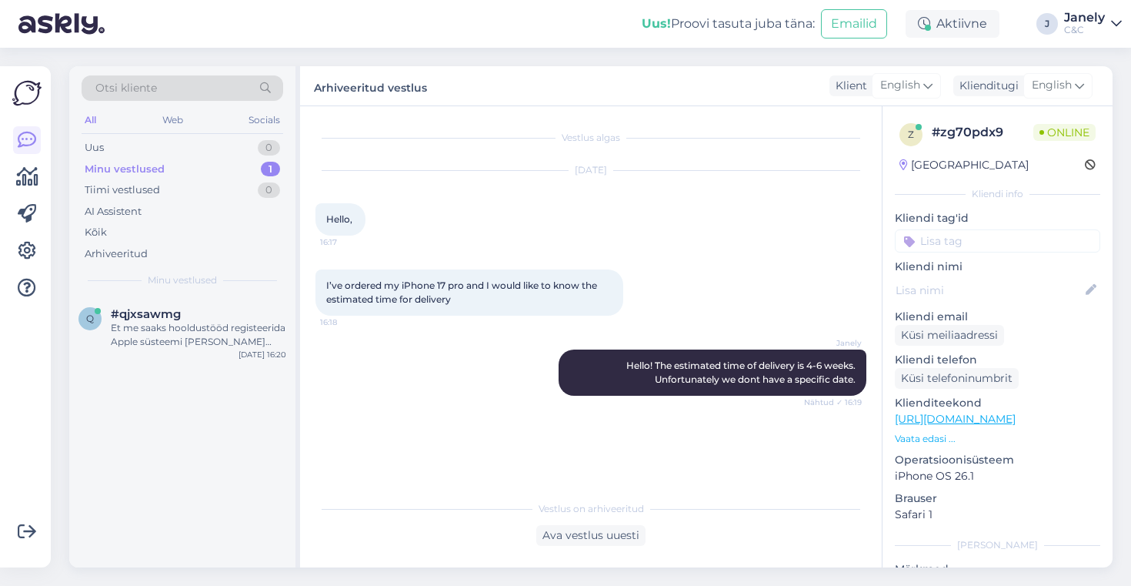
click at [177, 391] on div "q #qjxsawmg Et me saaks hooldustööd registeerida Apple süsteemi ja selle põhjal…" at bounding box center [182, 431] width 226 height 271
click at [236, 364] on div "q #qjxsawmg Et me saaks hooldustööd registeerida Apple süsteemi ja selle põhjal…" at bounding box center [182, 330] width 226 height 69
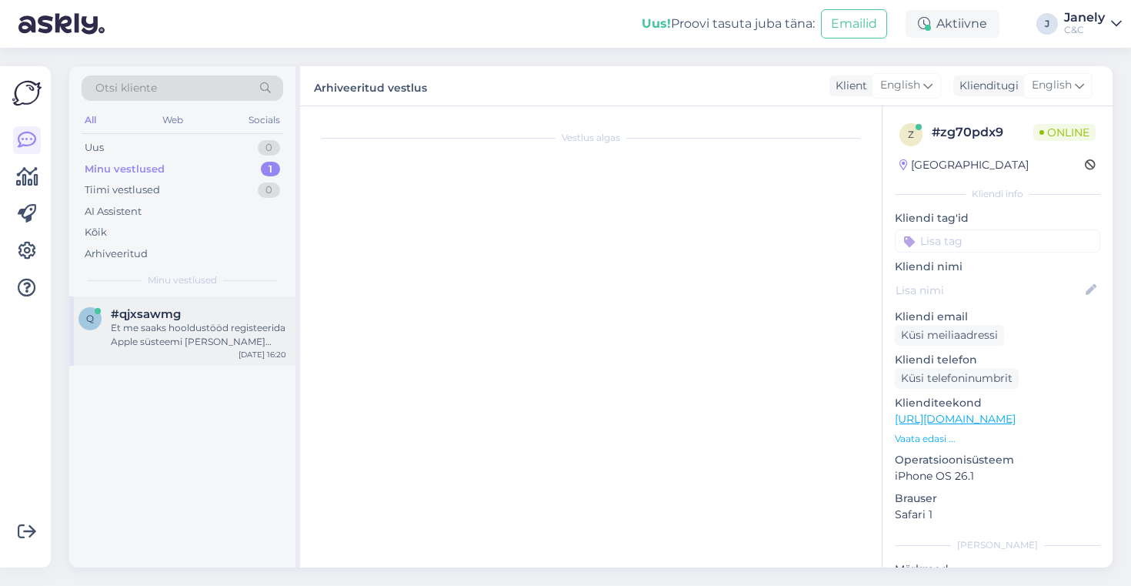
scroll to position [592, 0]
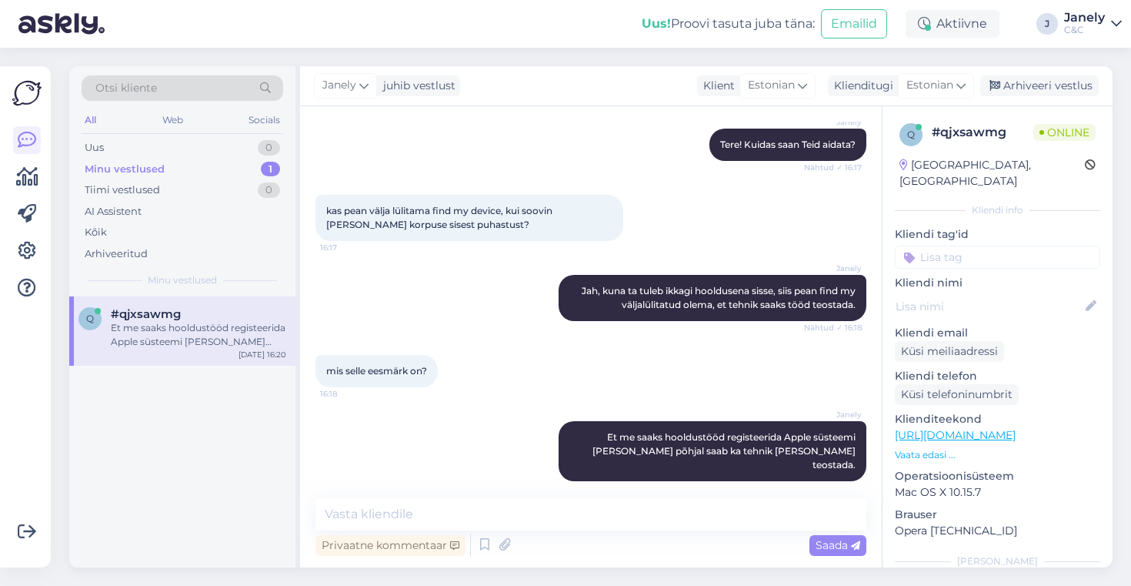
click at [208, 446] on div "q #qjxsawmg Et me saaks hooldustööd registeerida Apple süsteemi ja selle põhjal…" at bounding box center [182, 431] width 226 height 271
